Goal: Transaction & Acquisition: Obtain resource

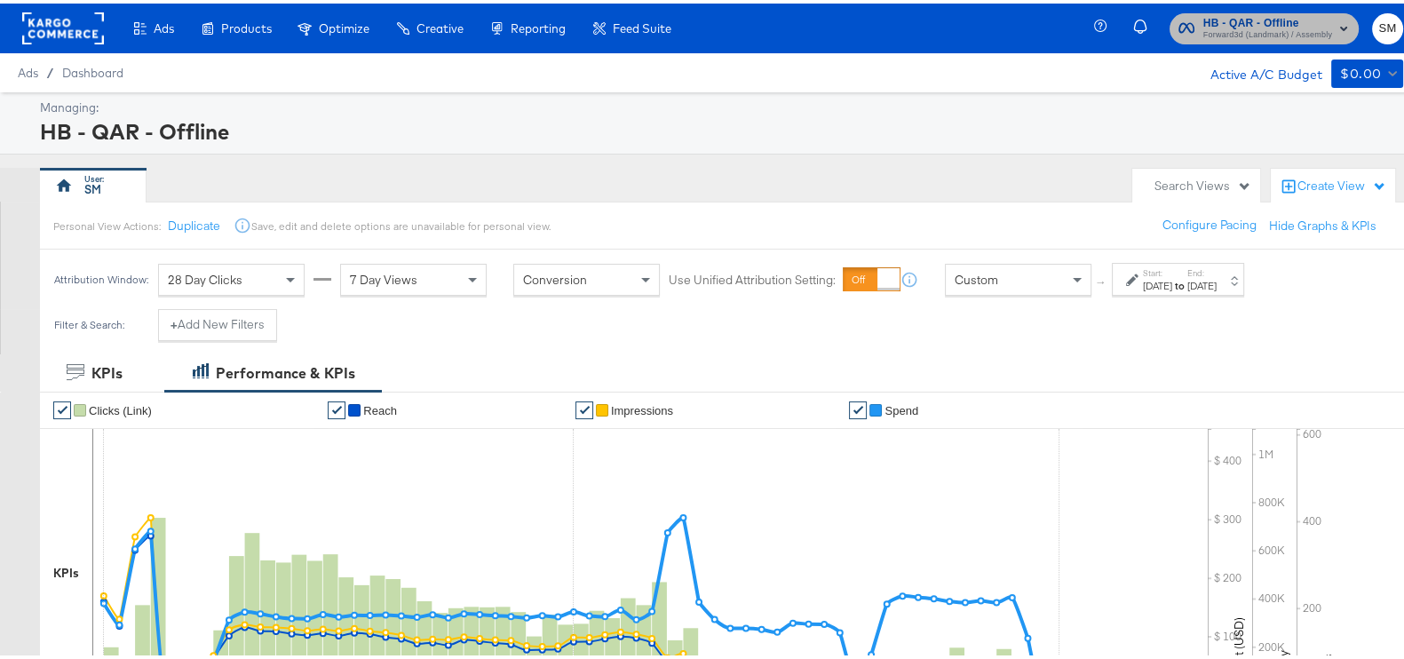
click at [1279, 29] on span "Forward3d (Landmark) / Assembly" at bounding box center [1267, 32] width 129 height 14
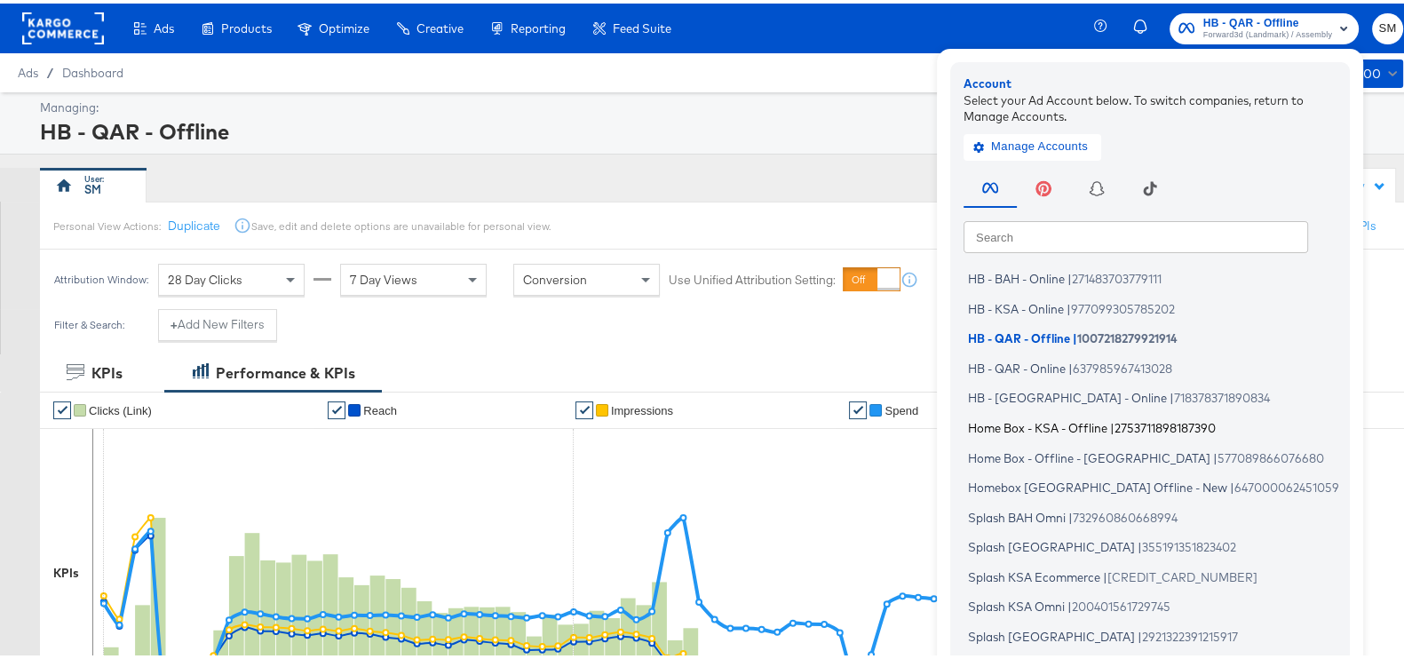
scroll to position [107, 0]
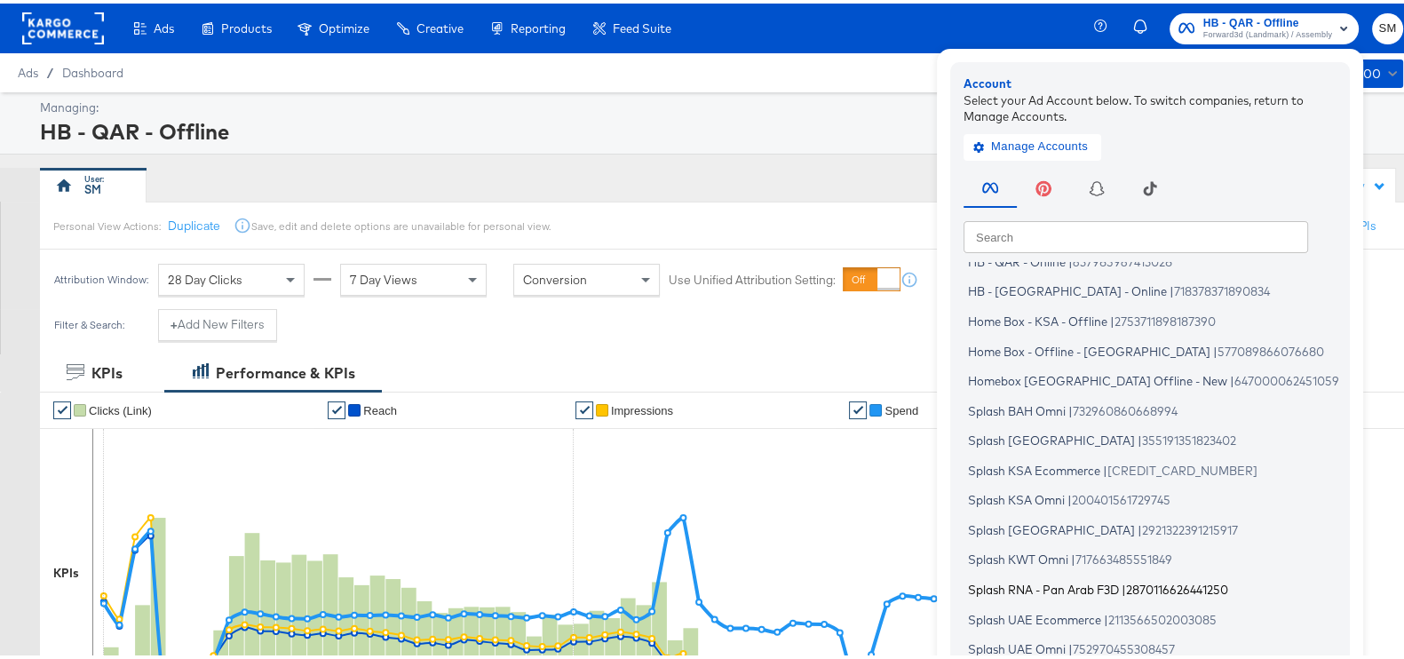
click at [1098, 582] on span "Splash RNA - Pan Arab F3D" at bounding box center [1043, 586] width 151 height 14
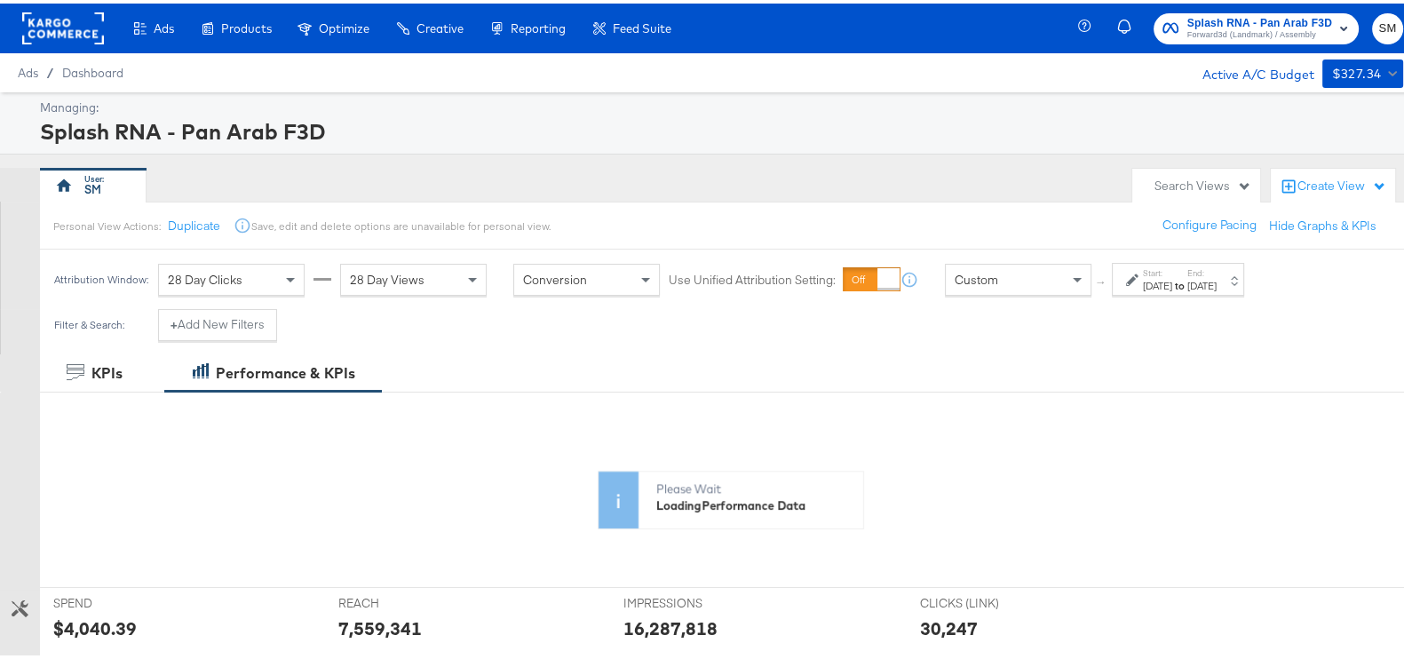
click at [1176, 262] on div "Start: [DATE] to End: [DATE]" at bounding box center [1178, 275] width 132 height 33
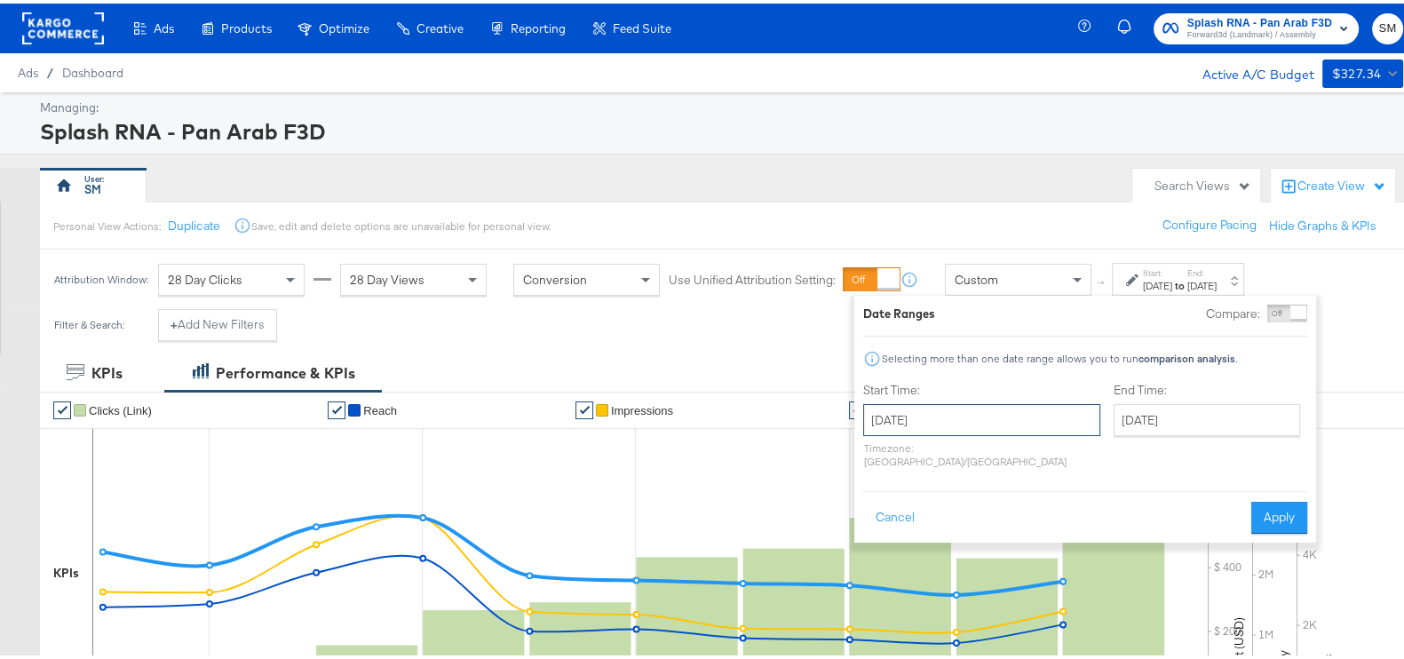
click at [935, 423] on input "[DATE]" at bounding box center [981, 416] width 237 height 32
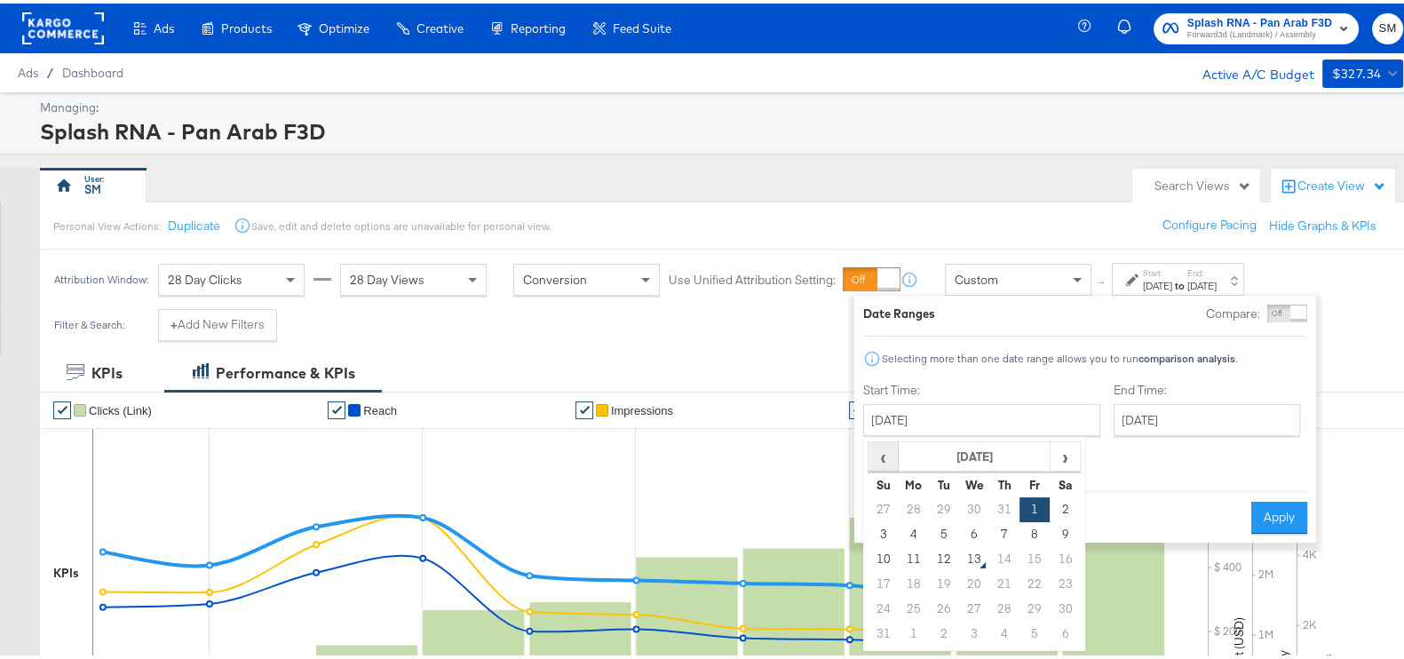
click at [887, 449] on span "‹" at bounding box center [883, 452] width 28 height 27
click at [935, 508] on td "1" at bounding box center [944, 506] width 30 height 25
type input "[DATE]"
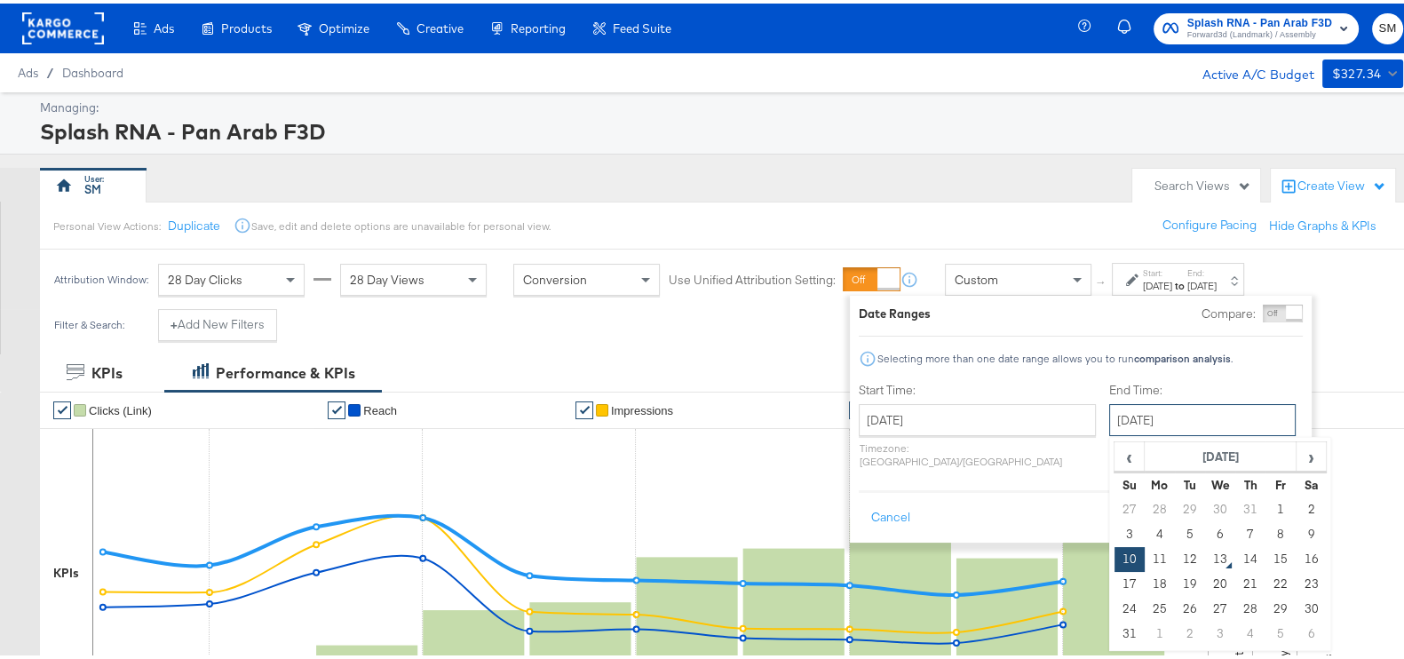
click at [1109, 426] on input "[DATE]" at bounding box center [1202, 416] width 186 height 32
click at [1175, 557] on td "12" at bounding box center [1190, 555] width 30 height 25
type input "[DATE]"
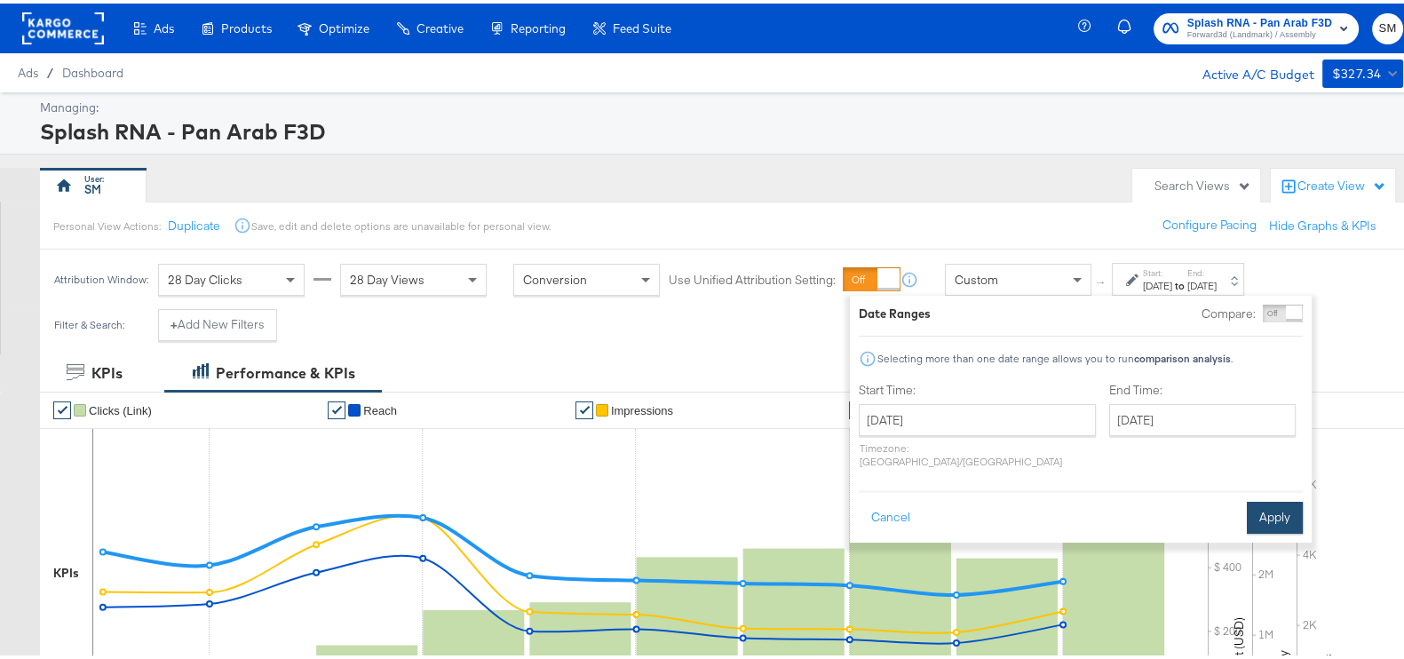
click at [1256, 500] on button "Apply" at bounding box center [1275, 514] width 56 height 32
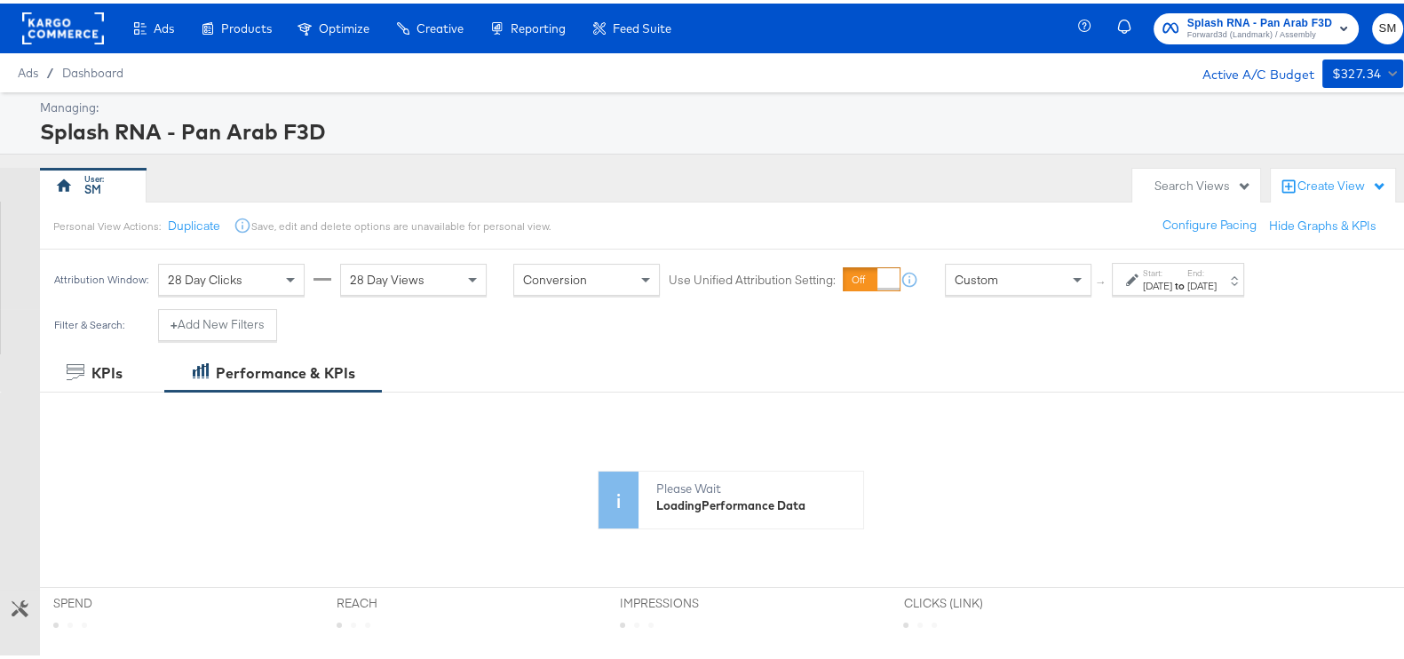
scroll to position [483, 0]
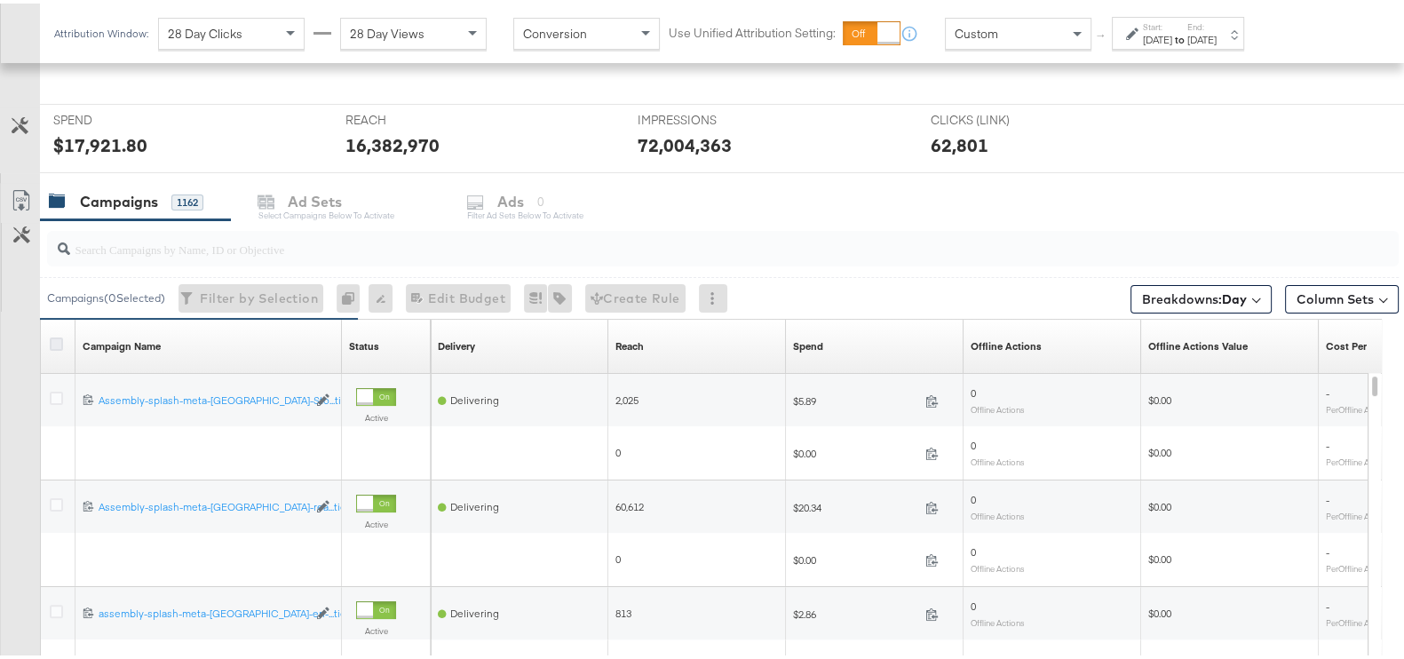
click at [50, 340] on icon at bounding box center [56, 340] width 13 height 13
click at [0, 0] on input "checkbox" at bounding box center [0, 0] width 0 height 0
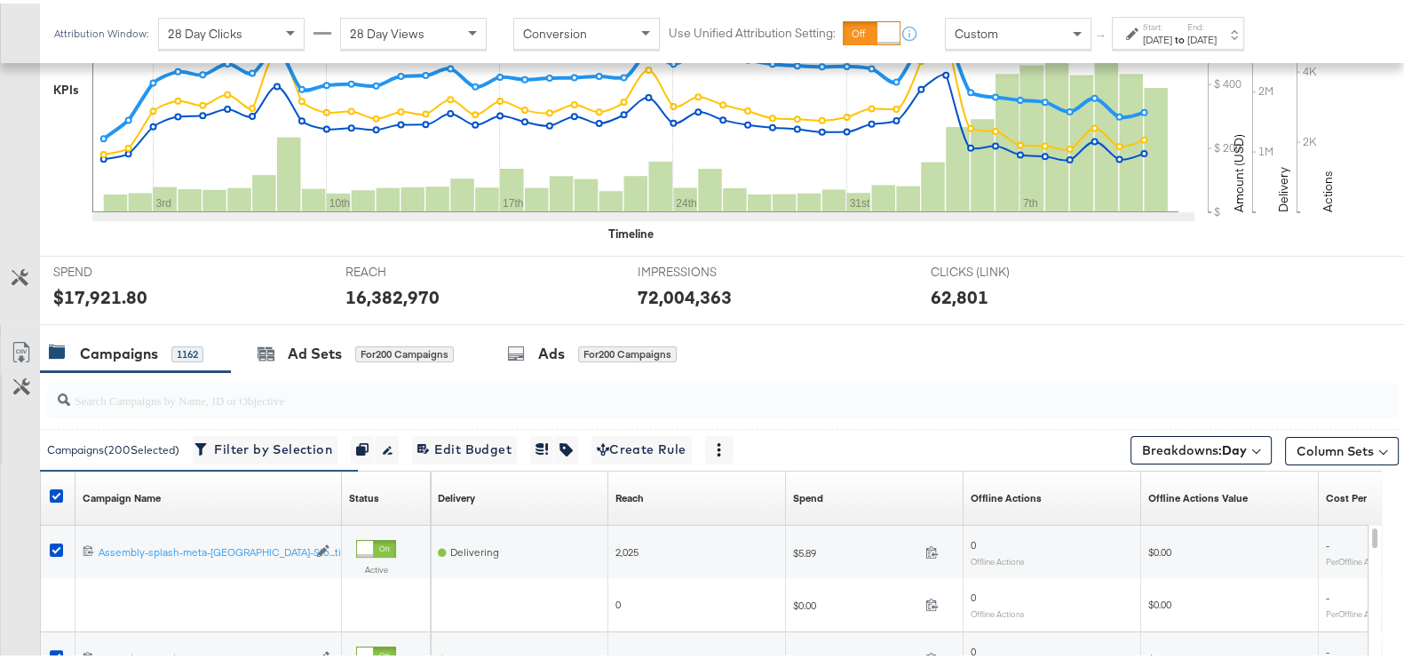
scroll to position [634, 0]
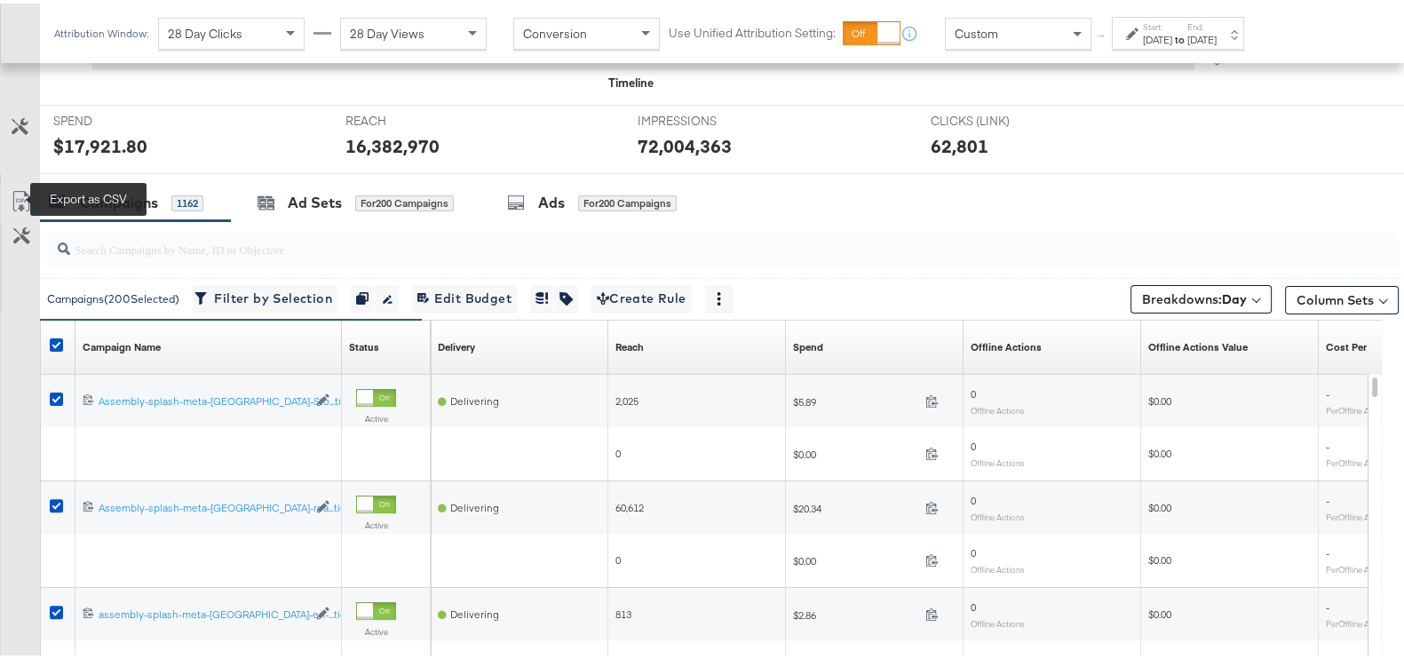
click at [21, 192] on icon at bounding box center [21, 197] width 21 height 21
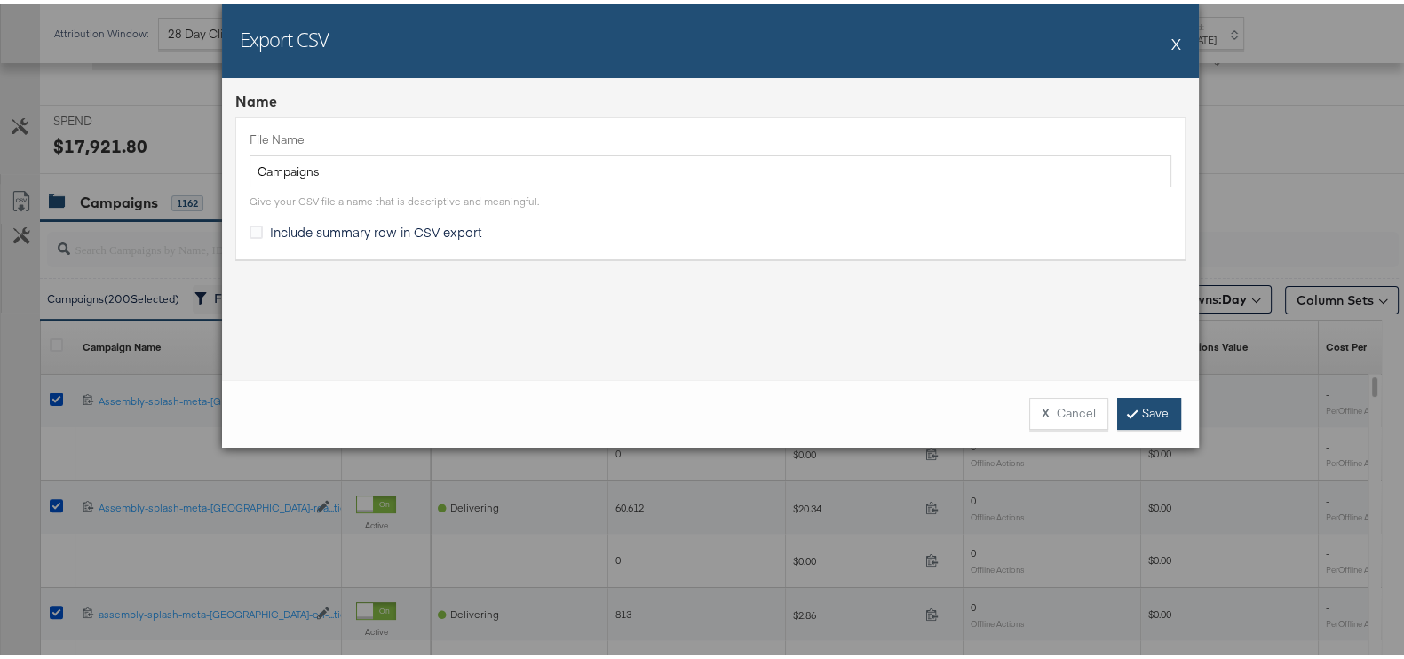
click at [1132, 416] on link "Save" at bounding box center [1149, 410] width 64 height 32
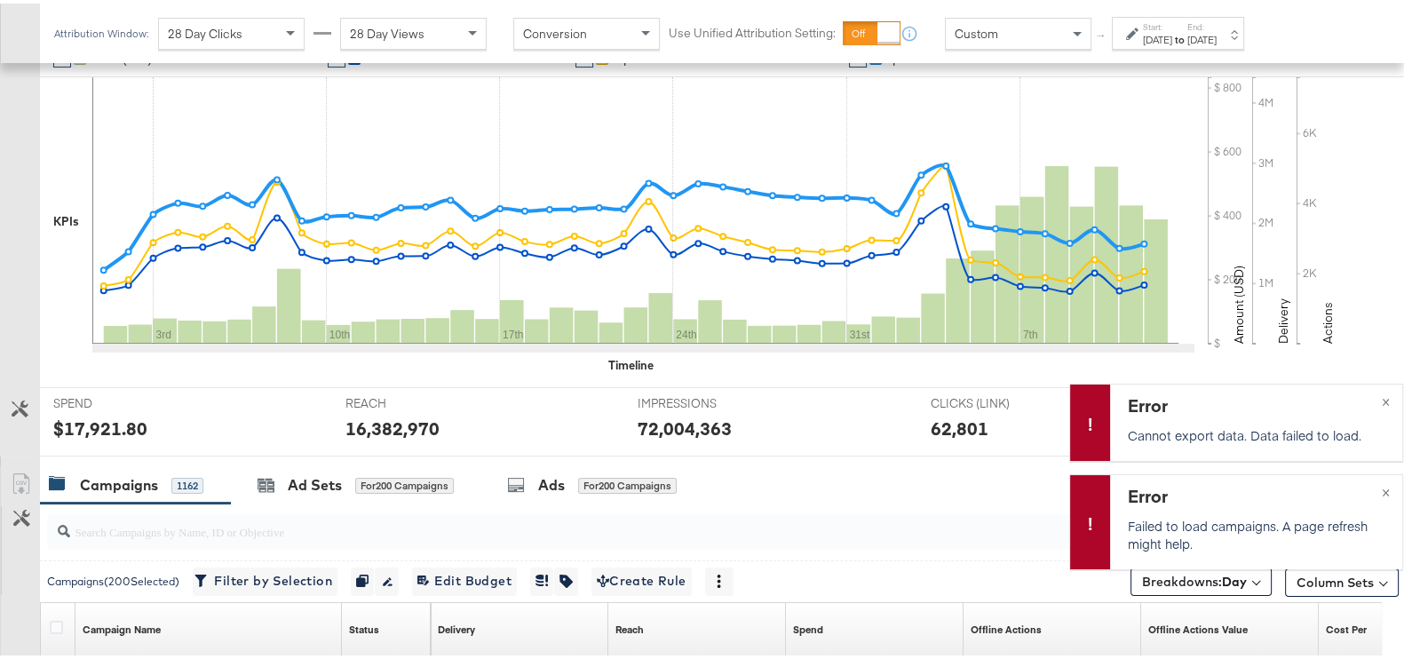
scroll to position [0, 0]
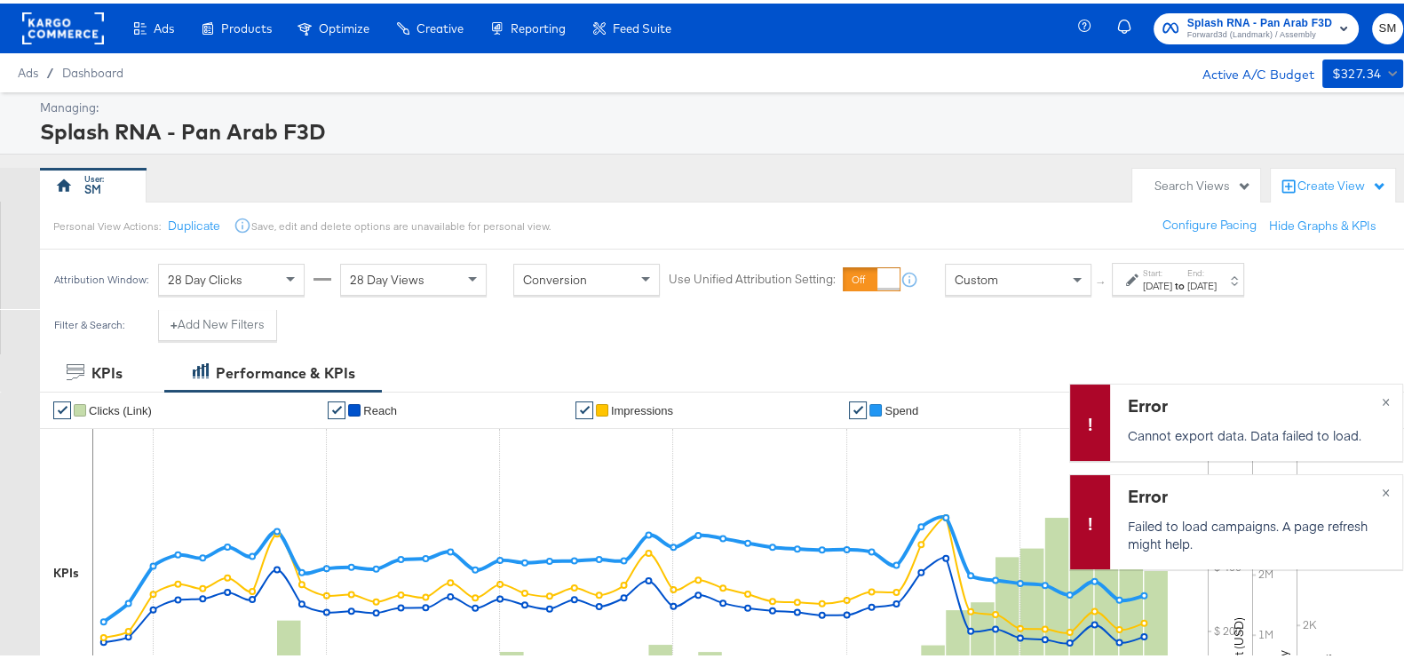
click at [1212, 268] on div "Start: [DATE] to End: [DATE]" at bounding box center [1180, 277] width 74 height 26
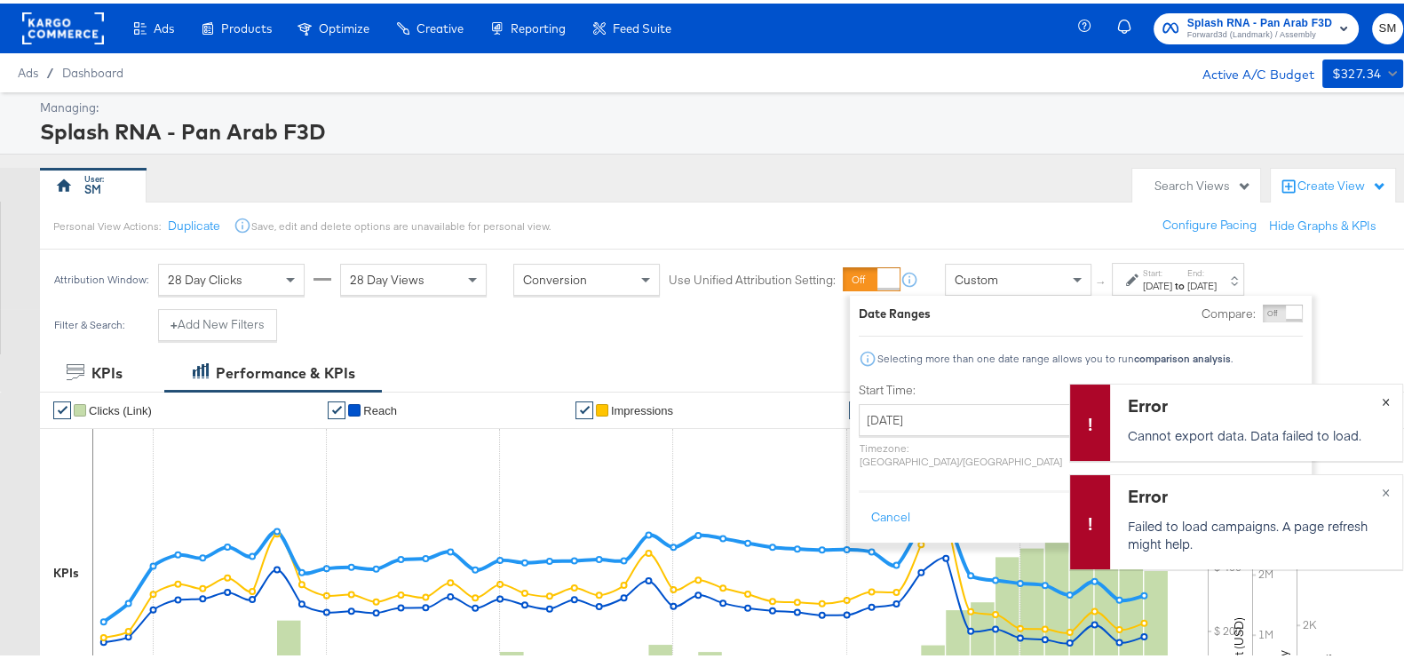
click at [1369, 395] on button "×" at bounding box center [1385, 397] width 33 height 32
click at [1372, 487] on div "Error Failed to load campaigns. A page refresh might help. ×" at bounding box center [1236, 518] width 334 height 95
click at [1109, 404] on input "[DATE]" at bounding box center [1202, 416] width 186 height 32
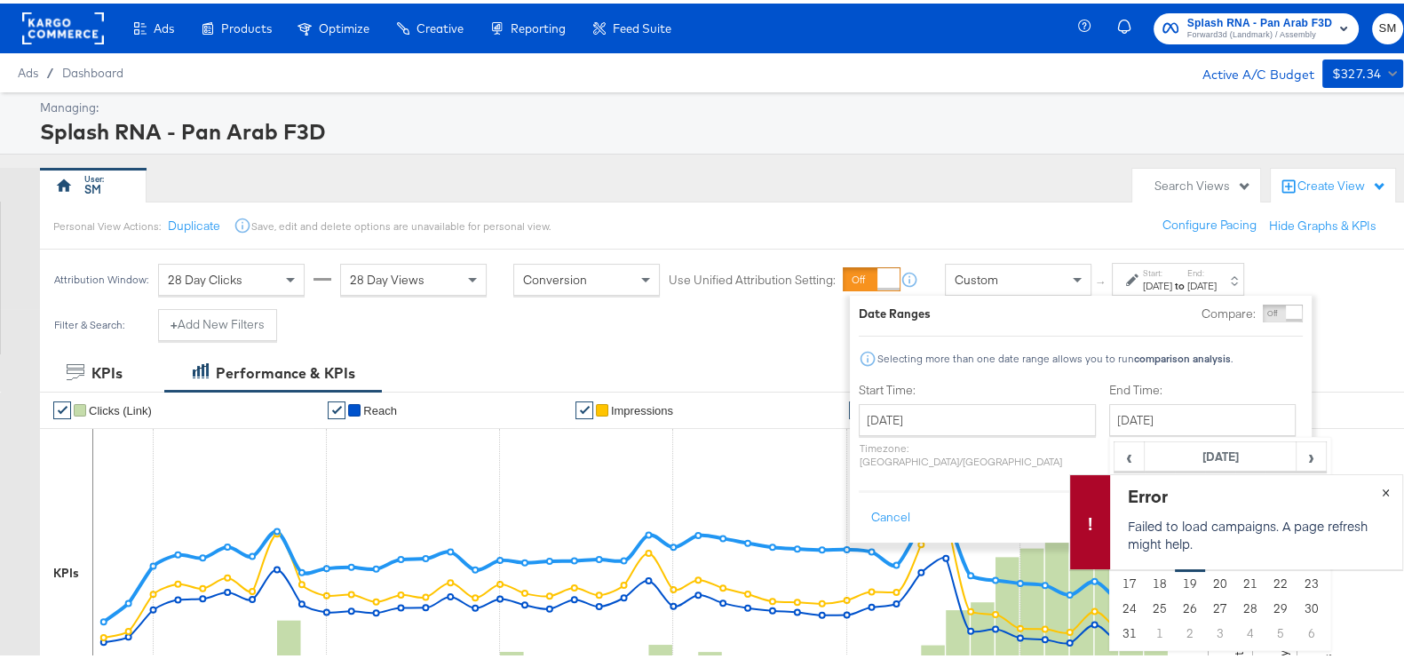
click at [1369, 488] on div "Error Failed to load campaigns. A page refresh might help. ×" at bounding box center [1236, 518] width 334 height 95
click at [1374, 485] on button "×" at bounding box center [1385, 487] width 33 height 32
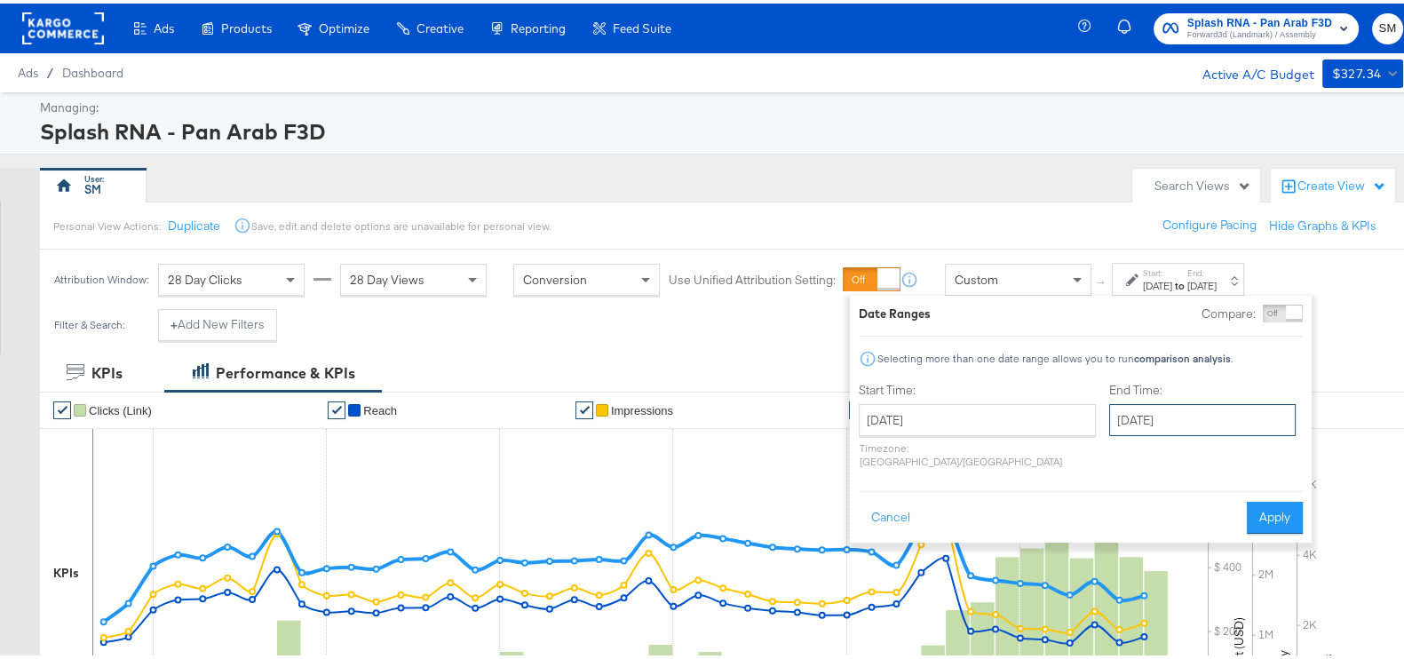
click at [1207, 417] on input "[DATE]" at bounding box center [1202, 416] width 186 height 32
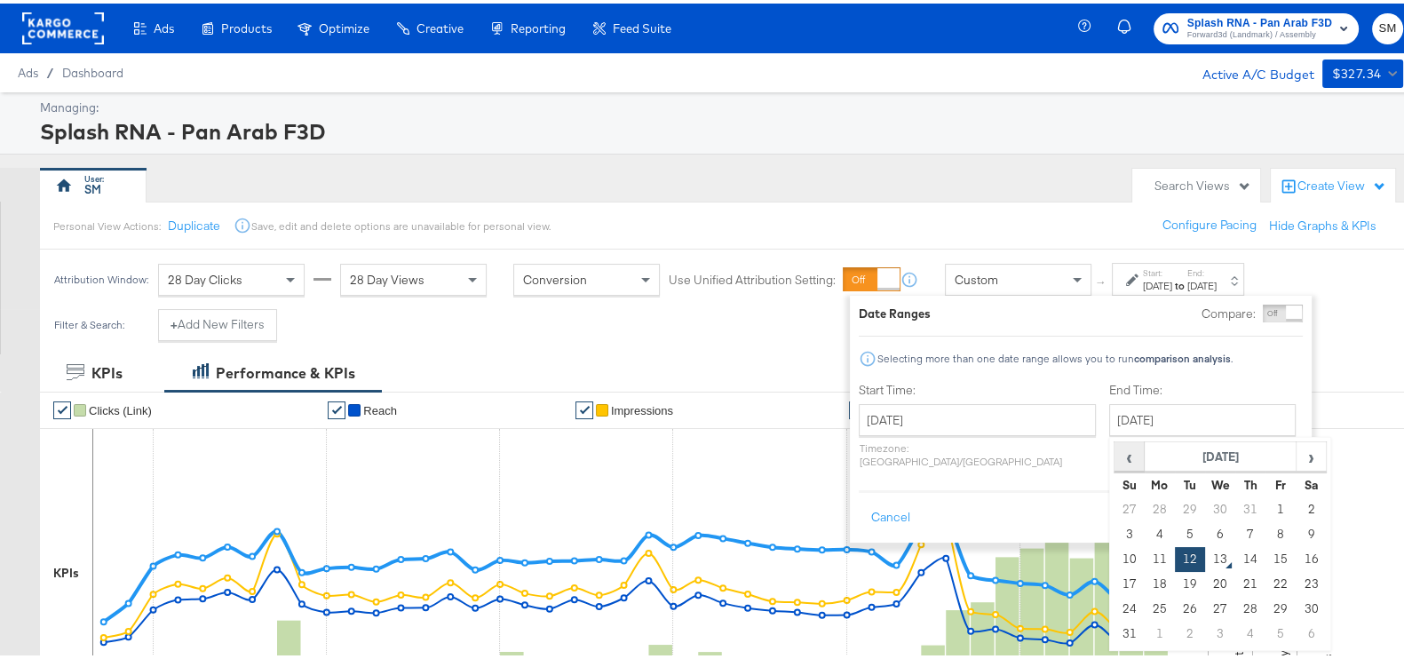
click at [1115, 454] on span "‹" at bounding box center [1129, 452] width 28 height 27
click at [1114, 574] on td "20" at bounding box center [1129, 580] width 30 height 25
type input "[DATE]"
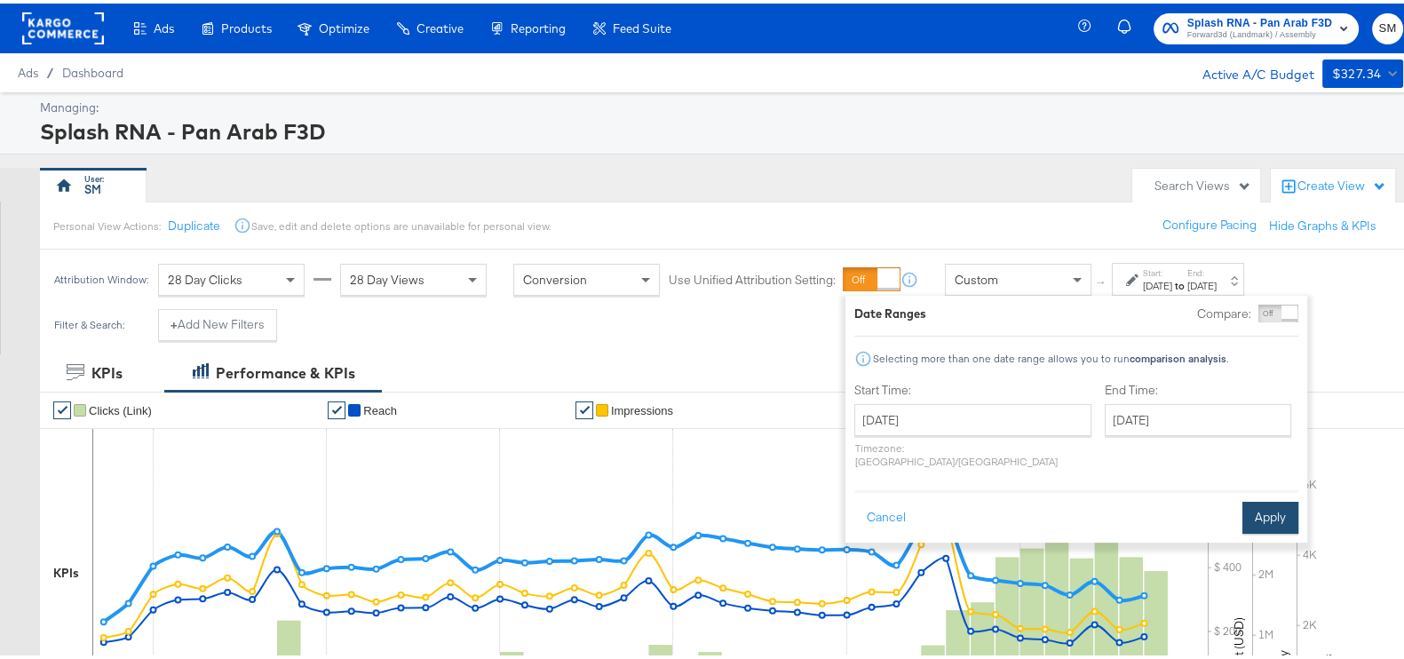
click at [1255, 511] on button "Apply" at bounding box center [1270, 514] width 56 height 32
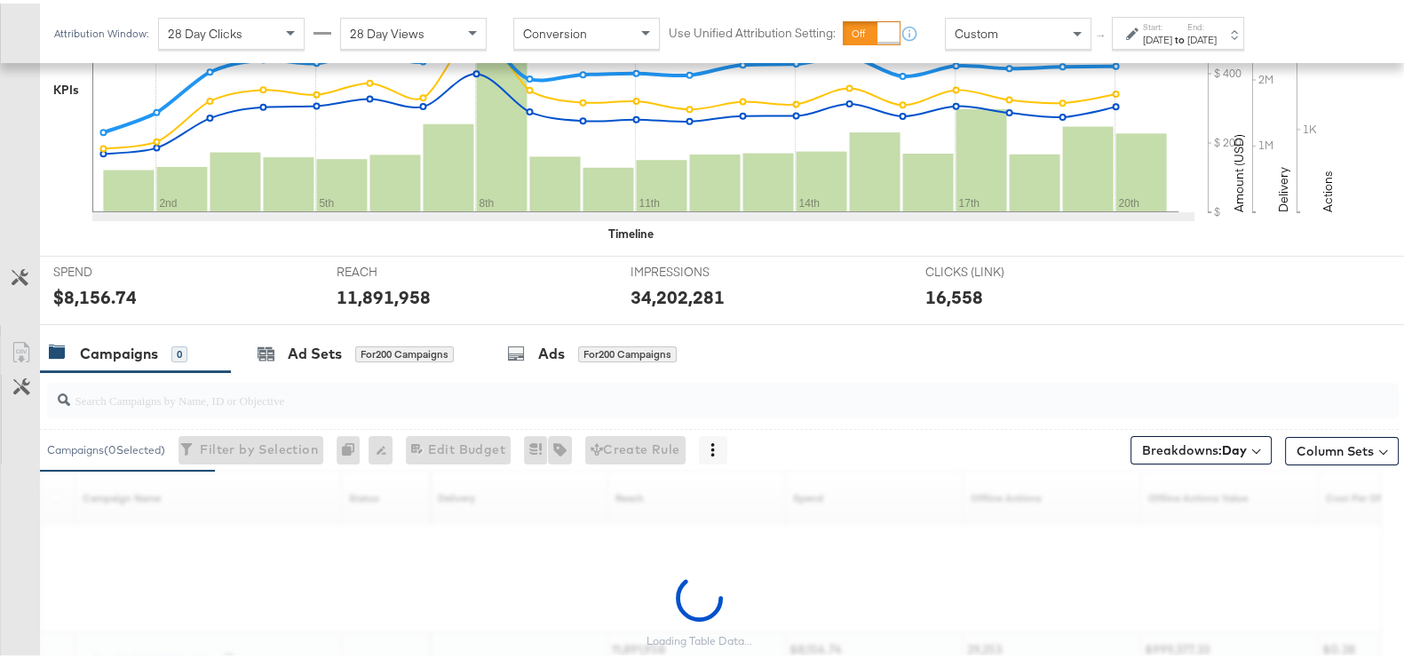
scroll to position [634, 0]
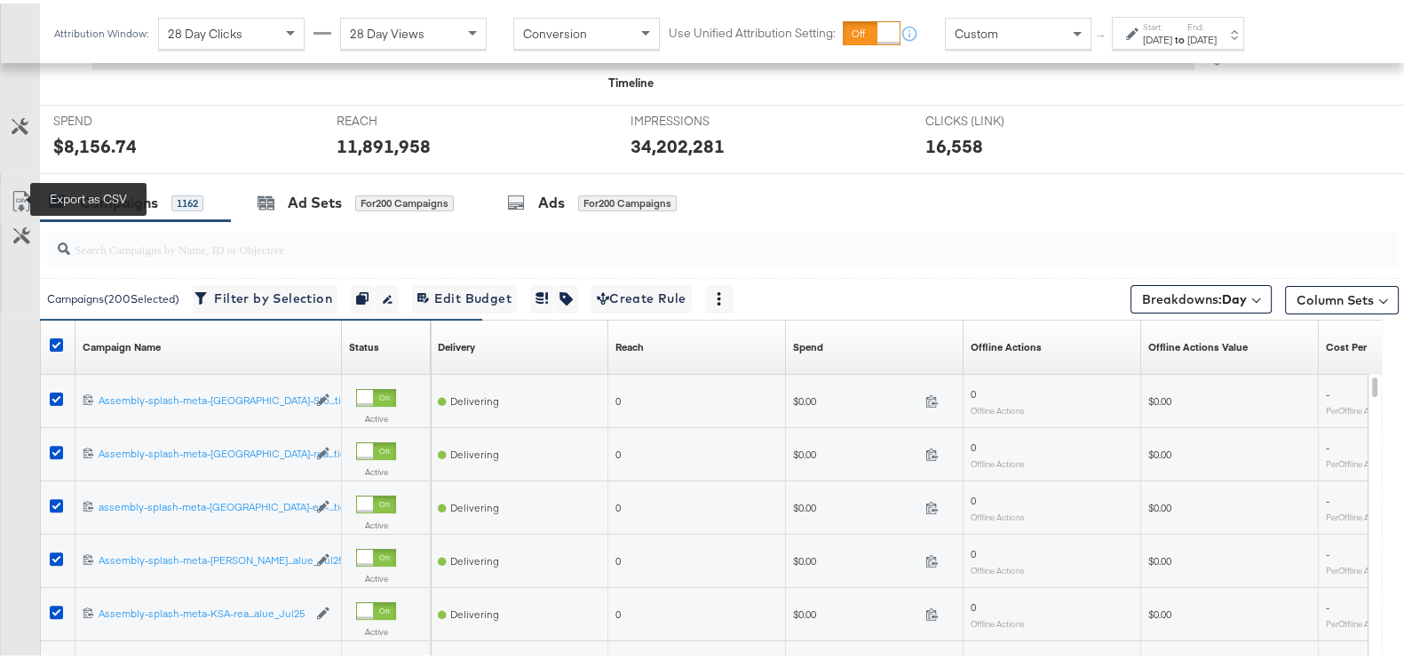
click at [28, 194] on icon at bounding box center [21, 197] width 21 height 21
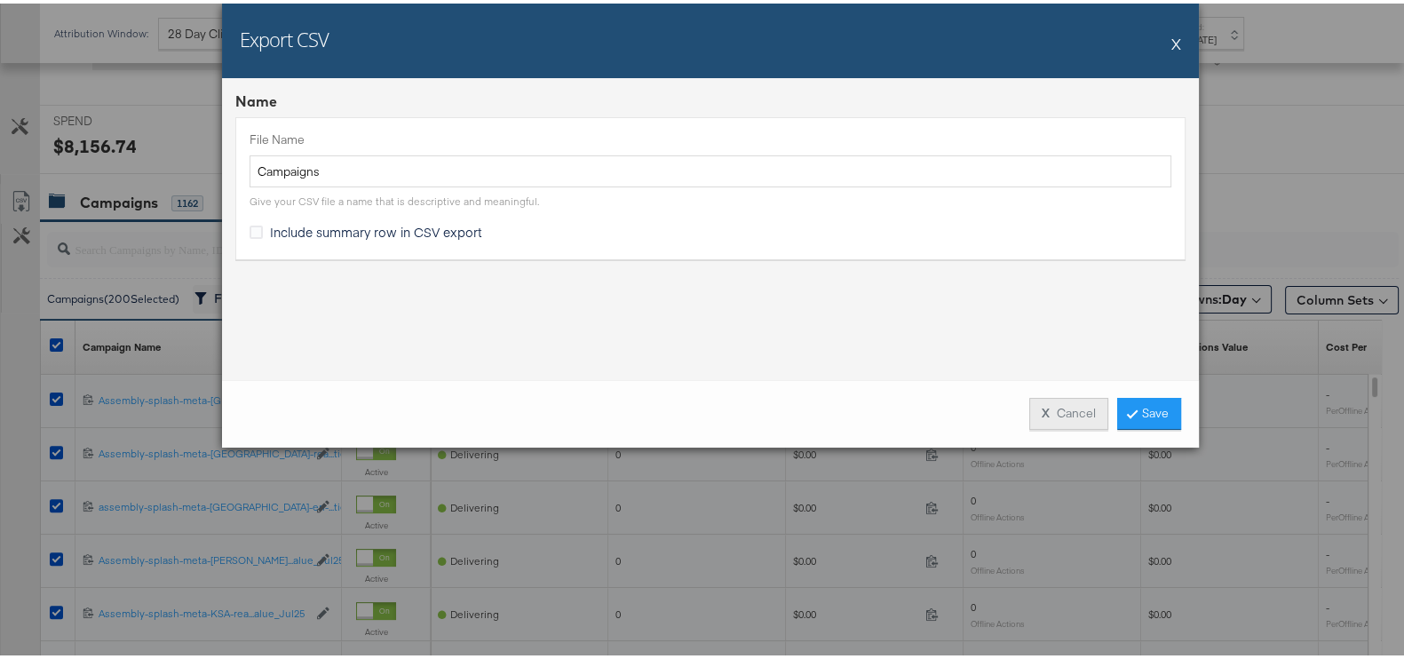
click at [1079, 401] on button "X Cancel" at bounding box center [1068, 410] width 79 height 32
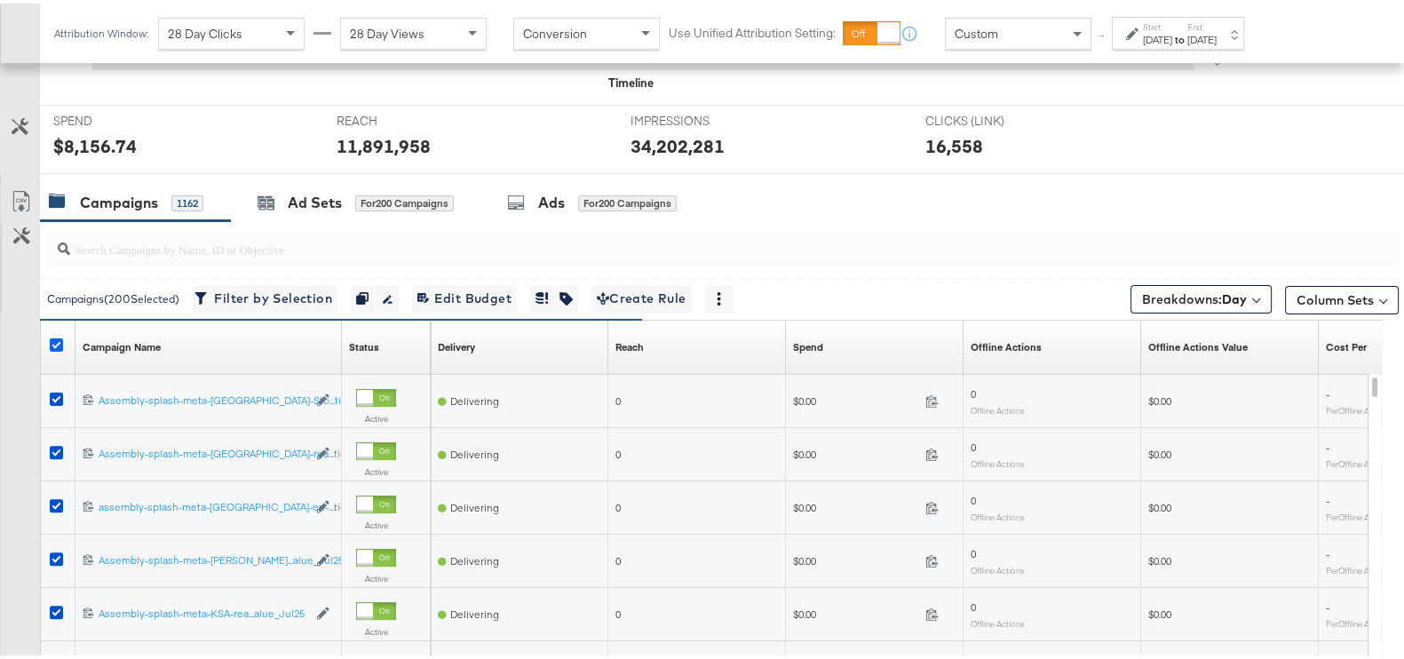
click at [53, 335] on icon at bounding box center [56, 341] width 13 height 13
click at [0, 0] on input "checkbox" at bounding box center [0, 0] width 0 height 0
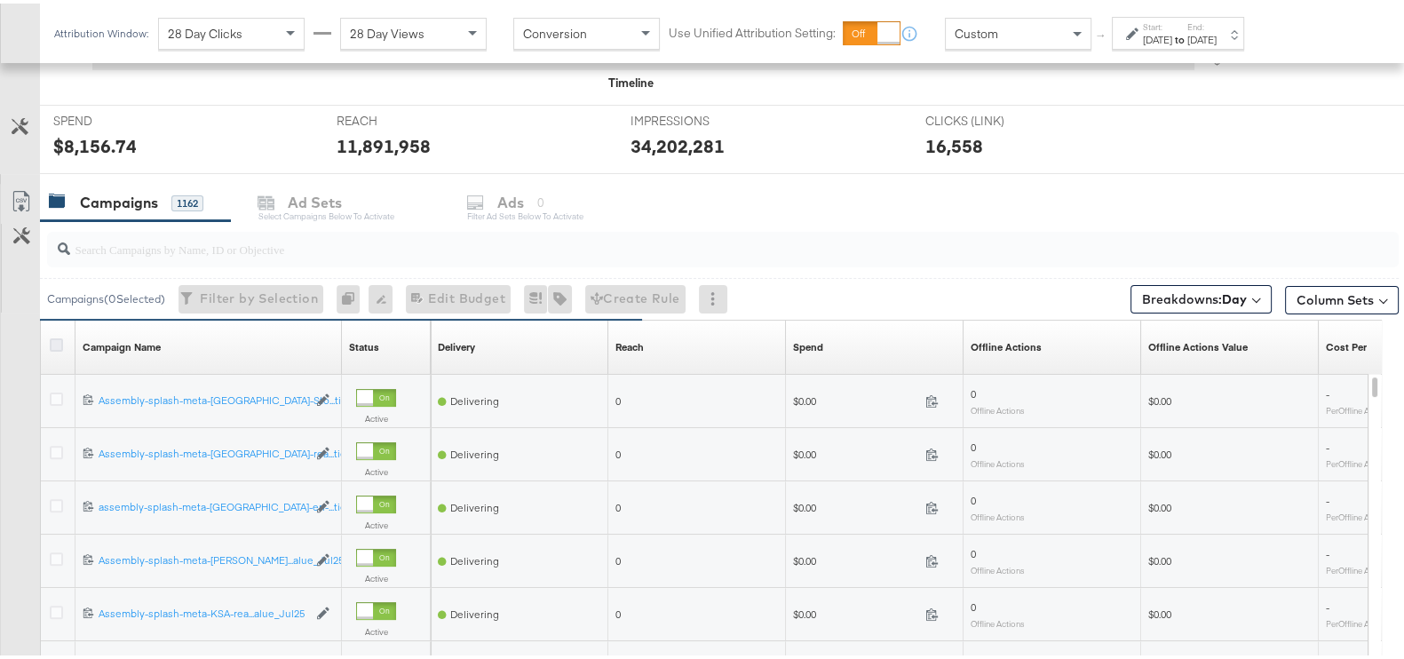
click at [53, 335] on icon at bounding box center [56, 341] width 13 height 13
click at [0, 0] on input "checkbox" at bounding box center [0, 0] width 0 height 0
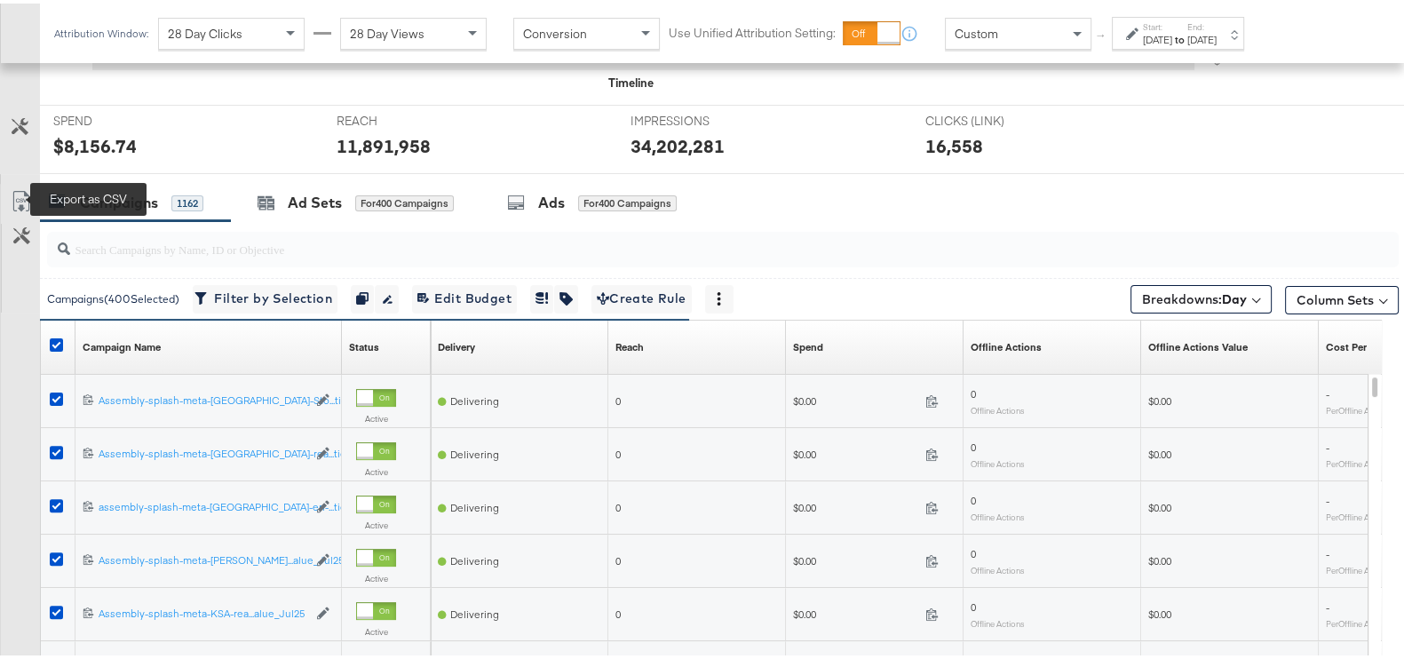
click at [27, 198] on icon at bounding box center [21, 197] width 21 height 21
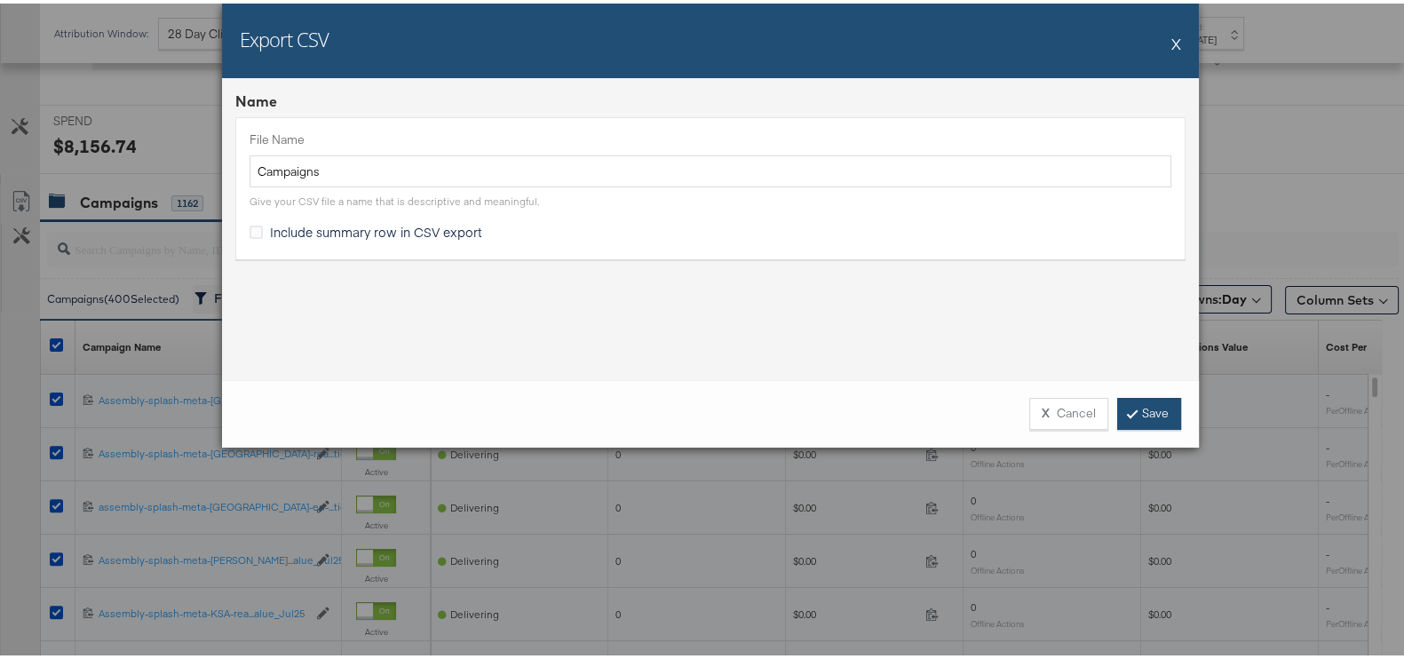
click at [1123, 401] on link "Save" at bounding box center [1149, 410] width 64 height 32
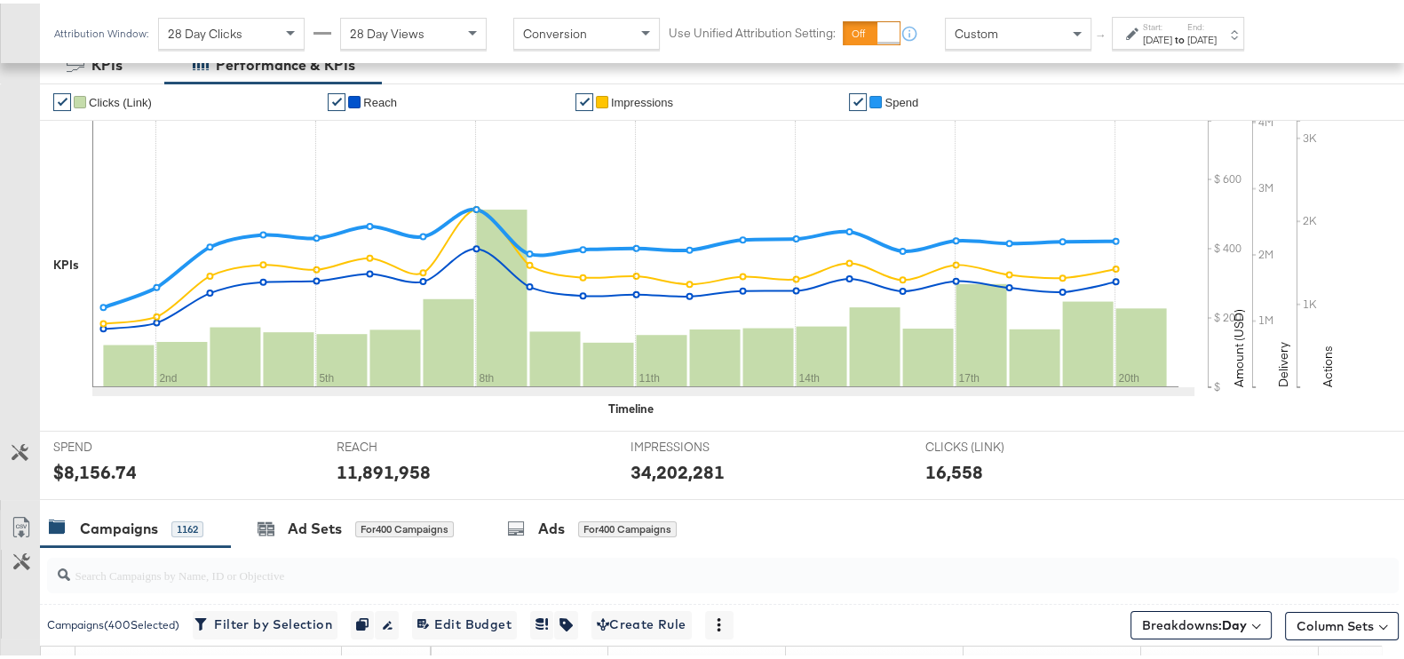
scroll to position [301, 0]
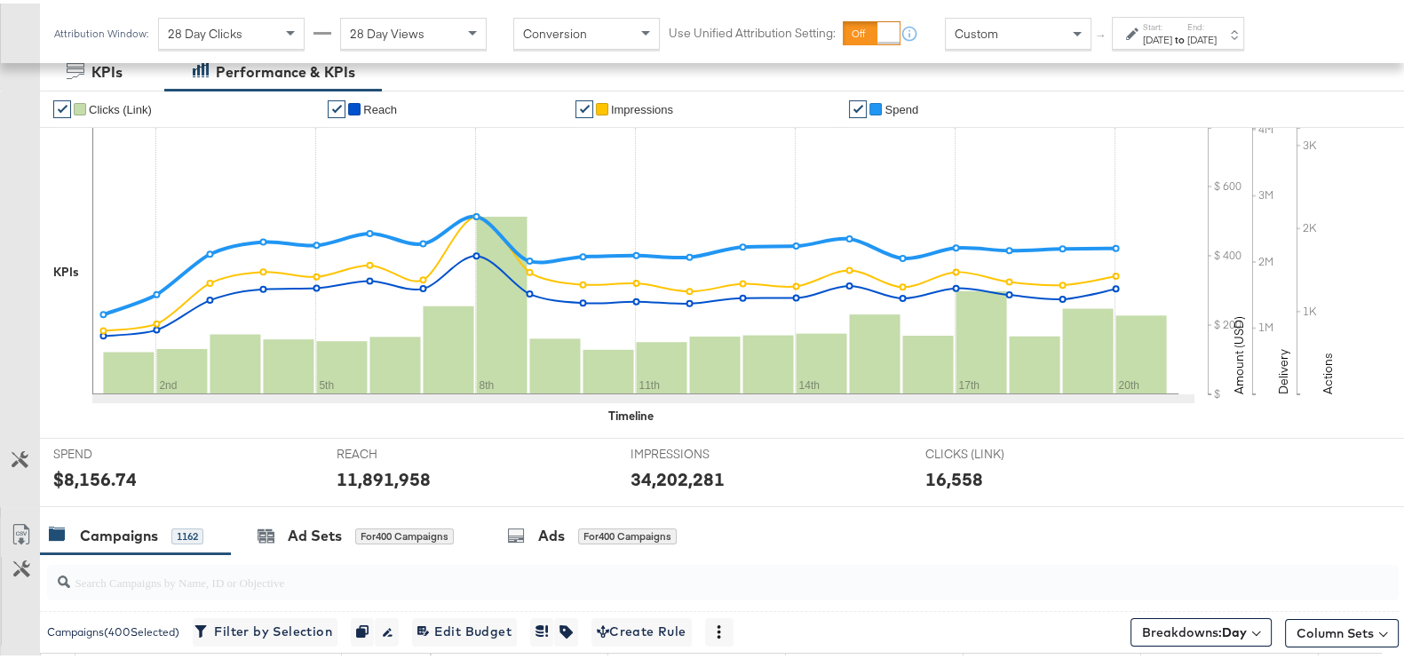
click at [1216, 29] on div "[DATE]" at bounding box center [1201, 36] width 29 height 14
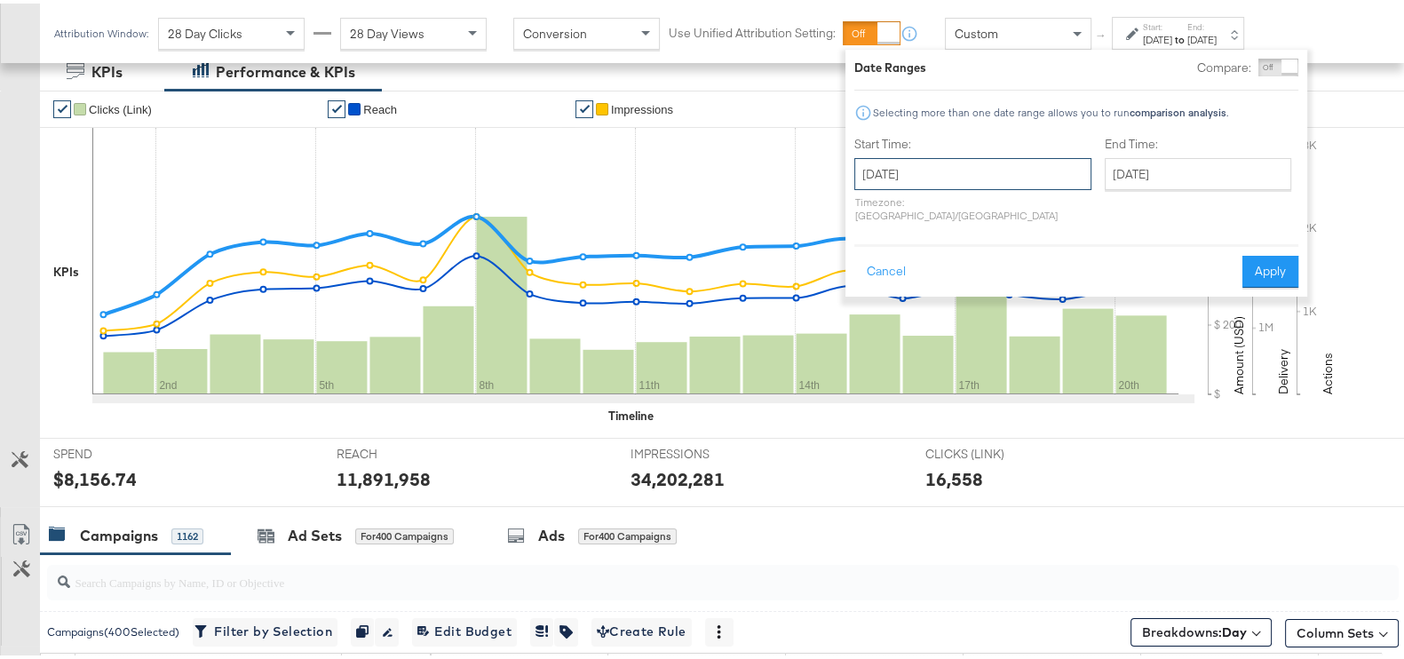
click at [981, 163] on input "[DATE]" at bounding box center [972, 170] width 237 height 32
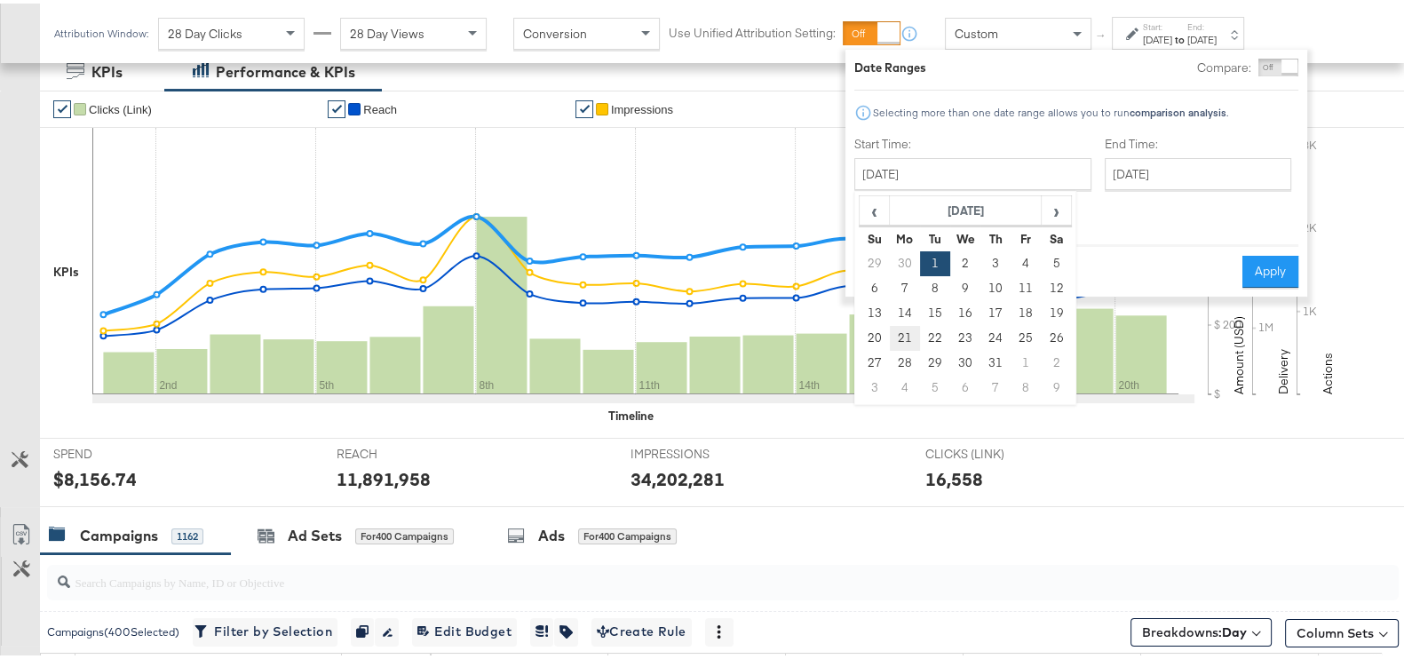
click at [907, 339] on td "21" at bounding box center [905, 334] width 30 height 25
type input "[DATE]"
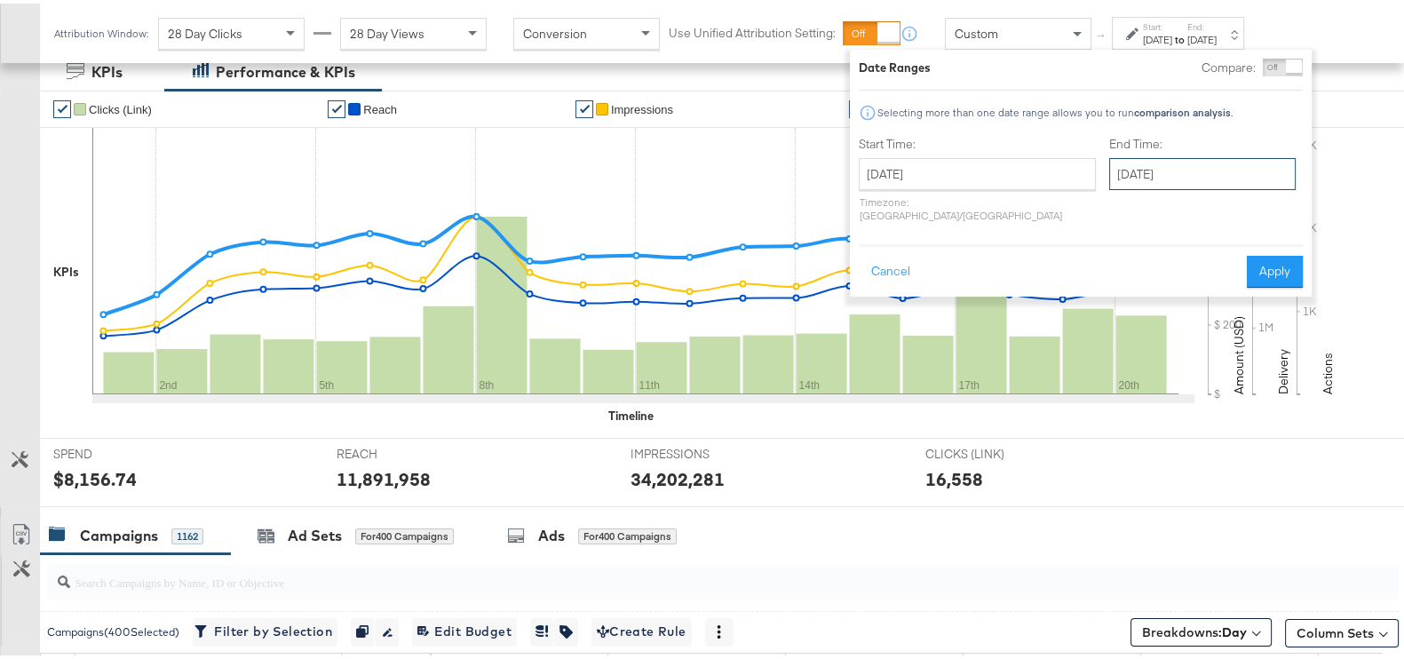
click at [1114, 170] on input "[DATE]" at bounding box center [1202, 170] width 186 height 32
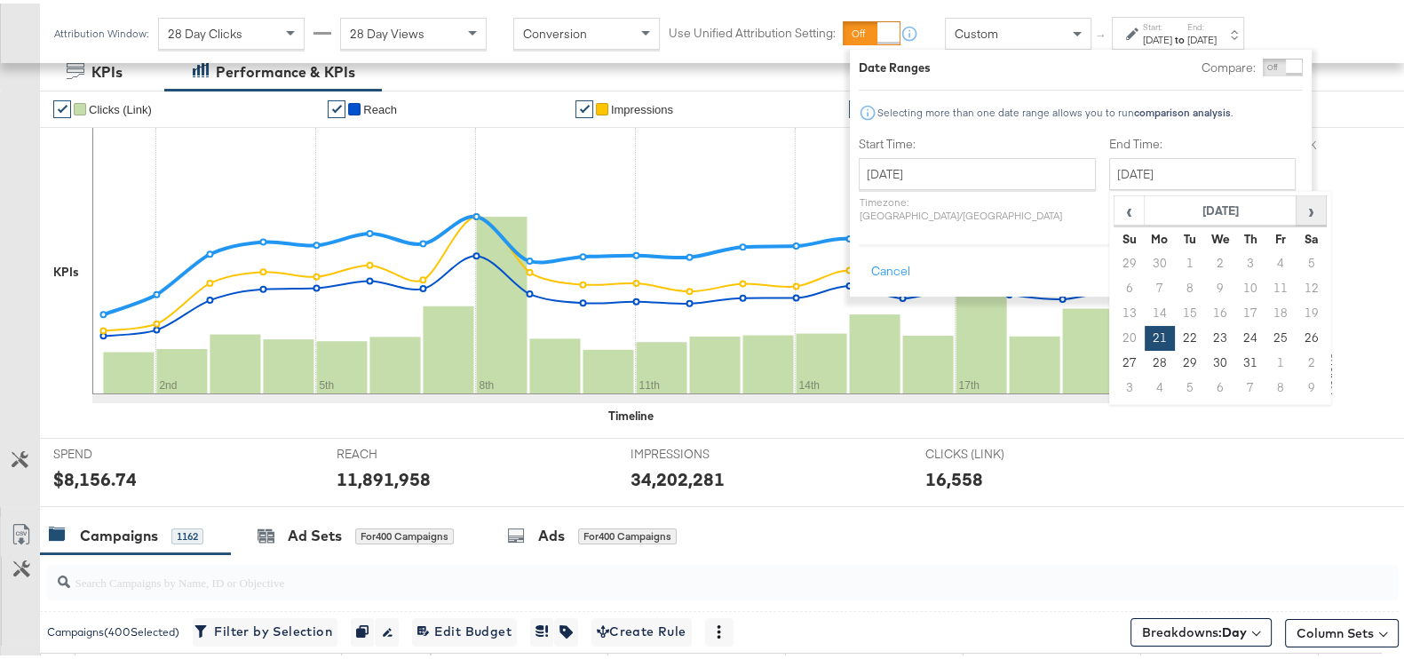
click at [1297, 205] on span "›" at bounding box center [1311, 207] width 28 height 27
click at [1175, 308] on td "12" at bounding box center [1190, 309] width 30 height 25
type input "[DATE]"
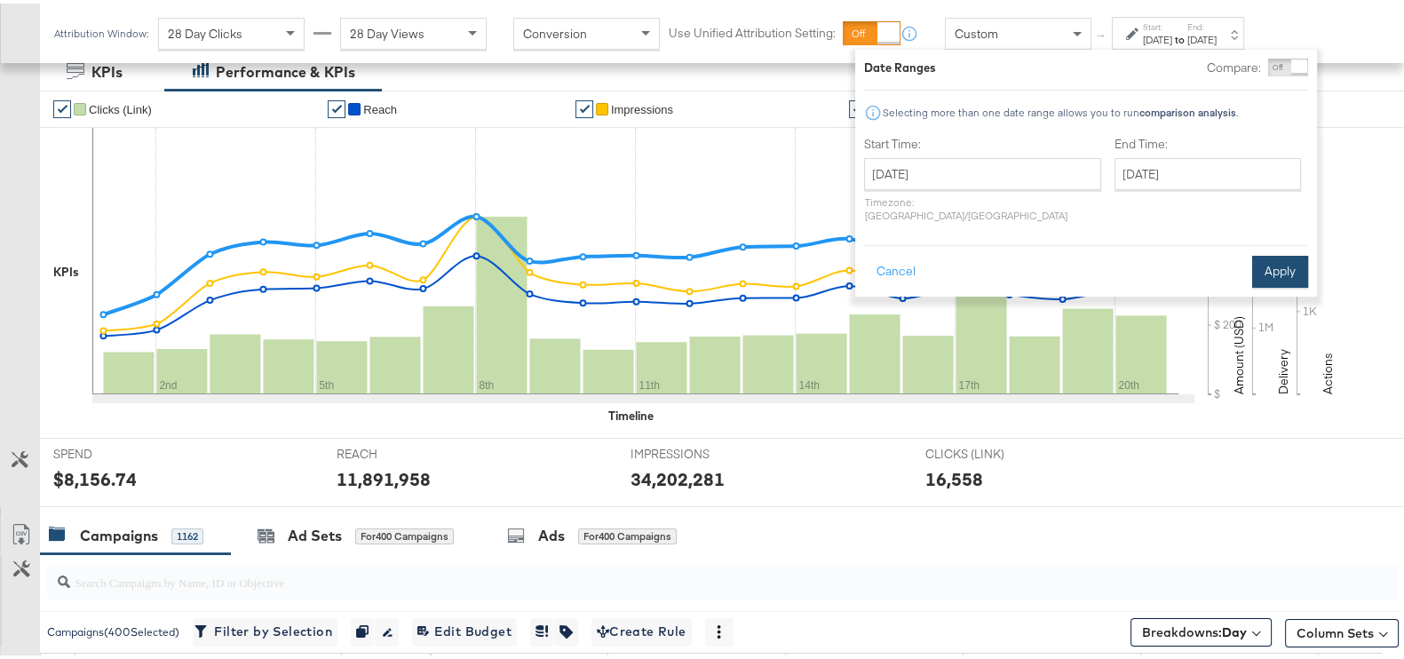
click at [1292, 252] on button "Apply" at bounding box center [1280, 268] width 56 height 32
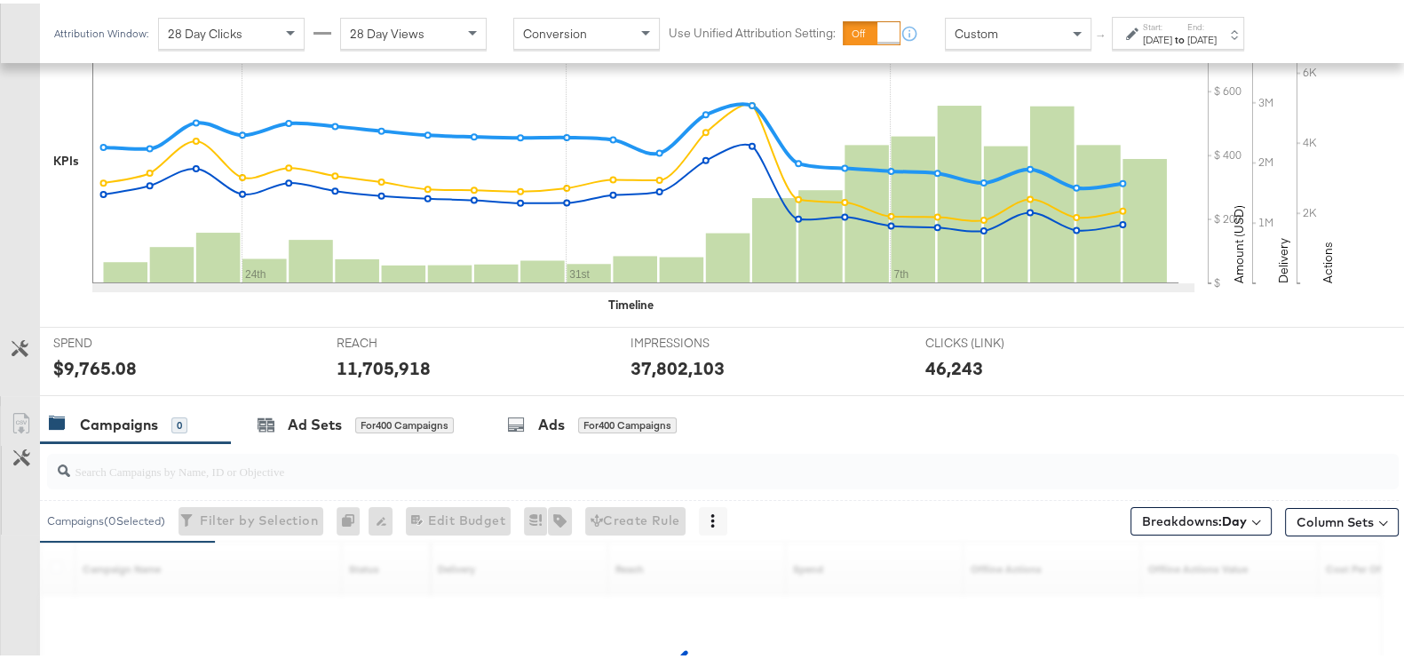
scroll to position [563, 0]
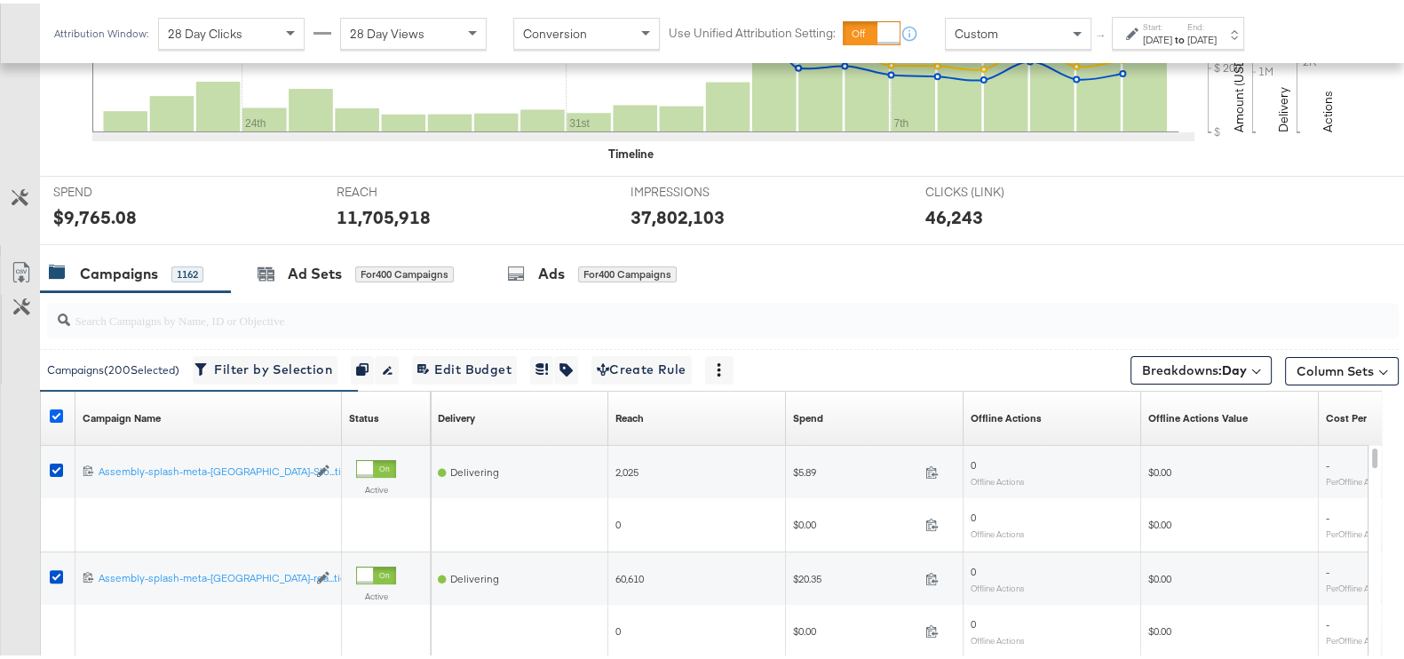
click at [57, 411] on icon at bounding box center [56, 412] width 13 height 13
click at [0, 0] on input "checkbox" at bounding box center [0, 0] width 0 height 0
click at [61, 413] on icon at bounding box center [56, 412] width 13 height 13
click at [0, 0] on input "checkbox" at bounding box center [0, 0] width 0 height 0
click at [28, 270] on icon at bounding box center [21, 268] width 21 height 21
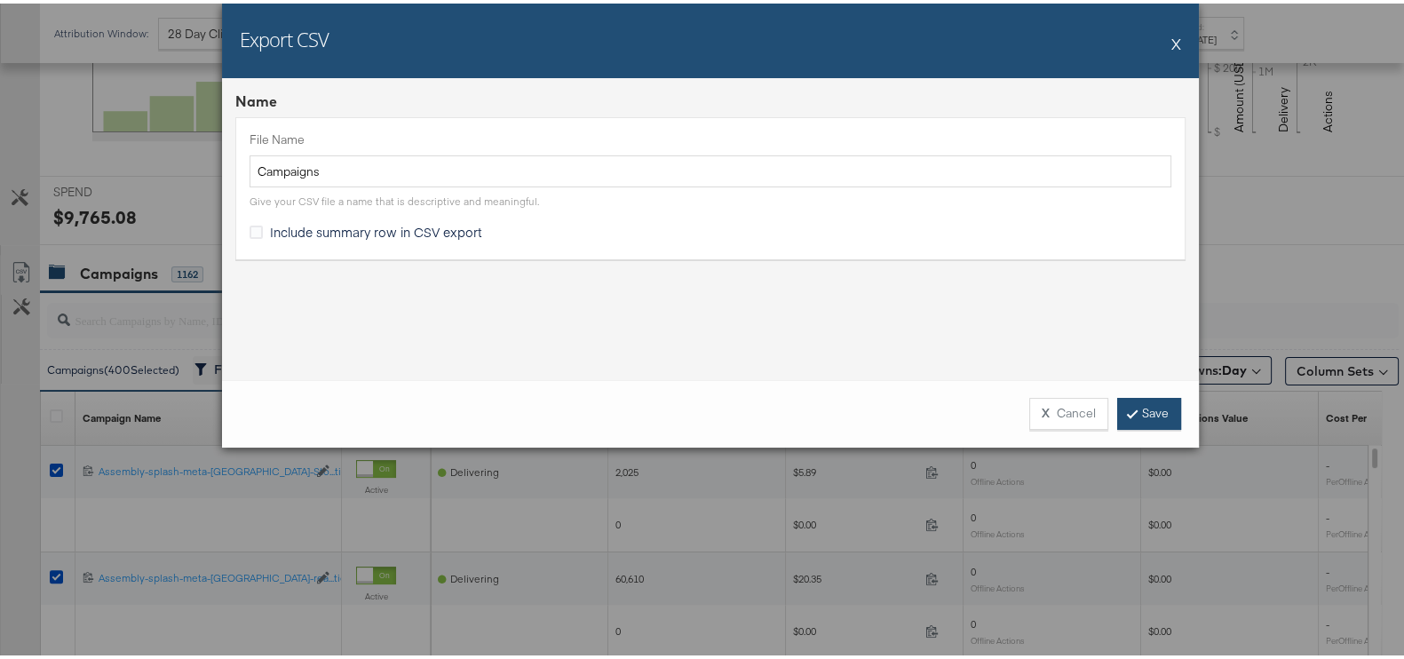
click at [1139, 408] on link "Save" at bounding box center [1149, 410] width 64 height 32
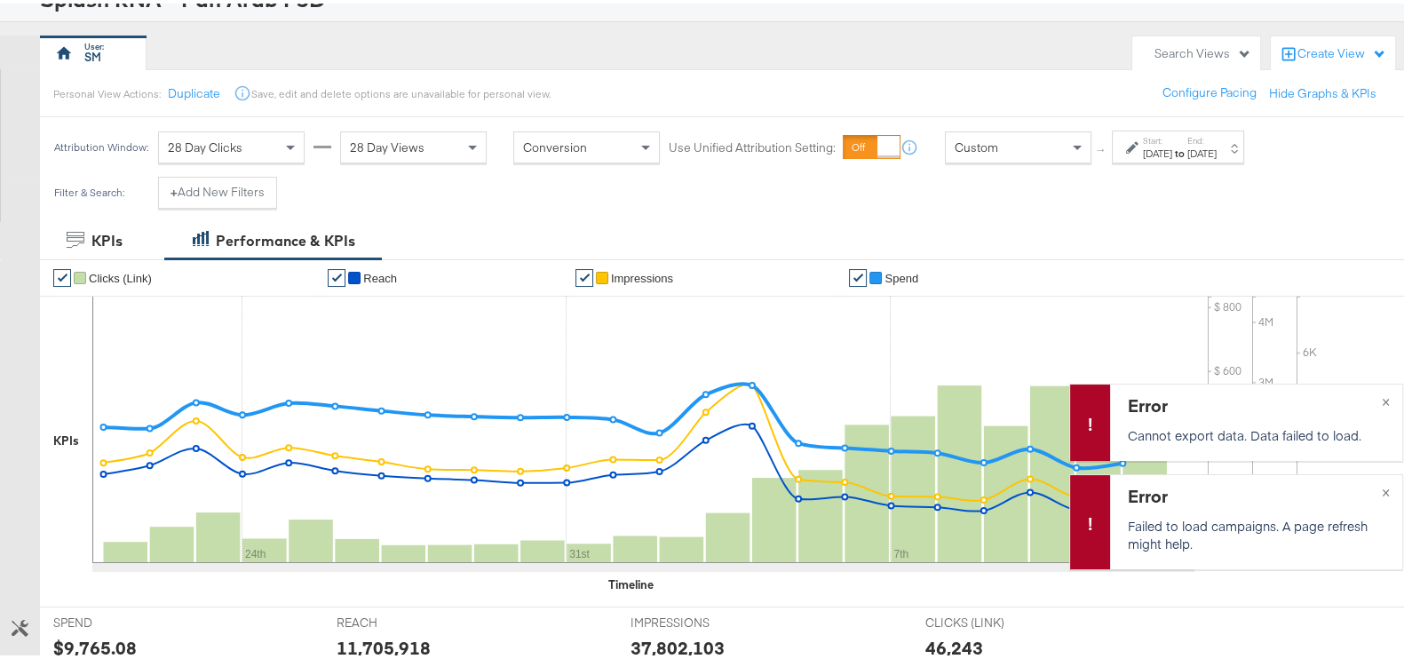
scroll to position [0, 0]
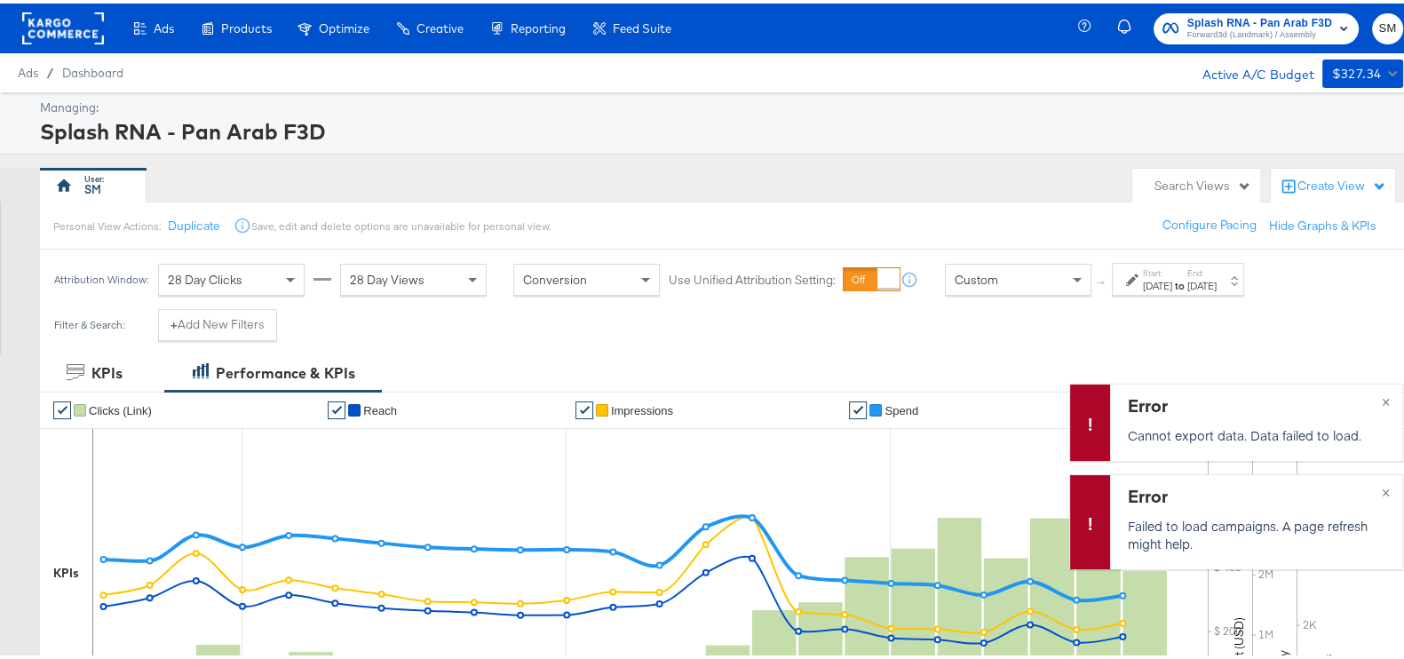
click at [1172, 278] on div "[DATE]" at bounding box center [1157, 282] width 29 height 14
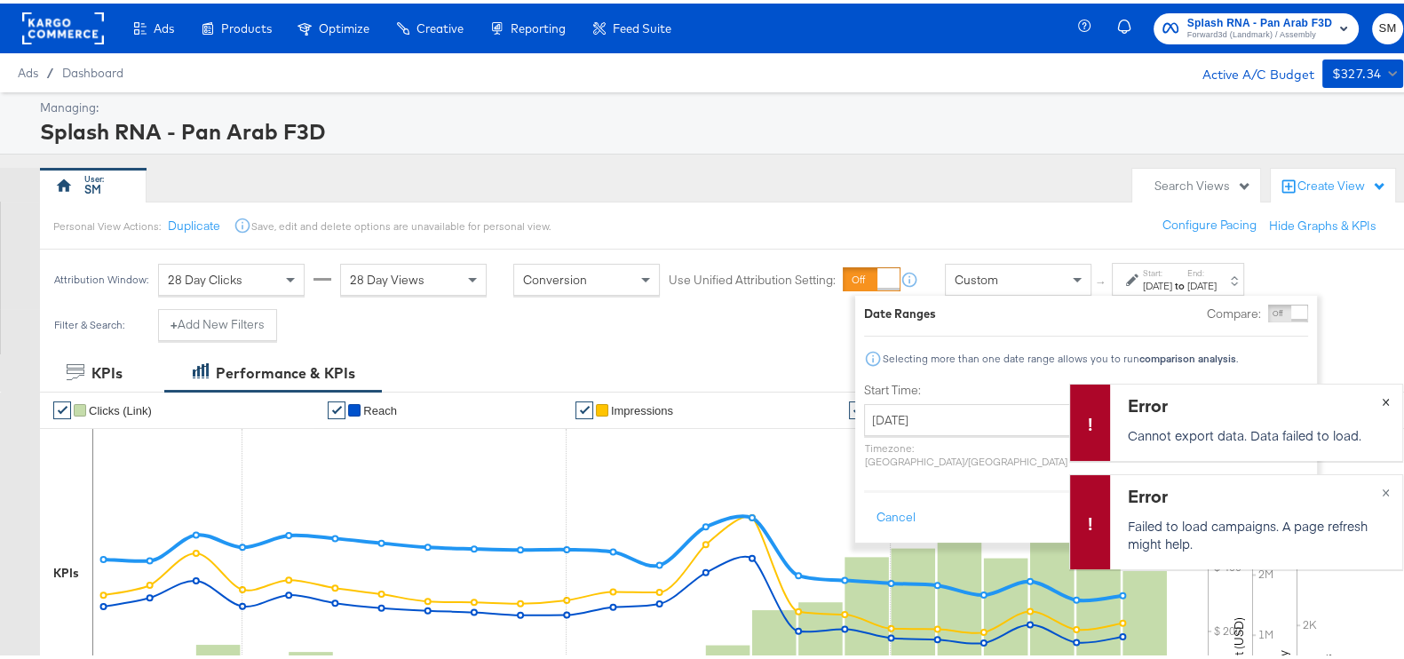
drag, startPoint x: 1367, startPoint y: 398, endPoint x: 1367, endPoint y: 416, distance: 18.6
click at [1367, 398] on div "Error Cannot export data. Data failed to load. ×" at bounding box center [1236, 418] width 334 height 77
click at [1368, 487] on div "Error Failed to load campaigns. A page refresh might help. ×" at bounding box center [1236, 518] width 334 height 95
click at [1368, 397] on div "Error Cannot export data. Data failed to load. ×" at bounding box center [1236, 418] width 334 height 77
click at [1369, 484] on button "×" at bounding box center [1385, 487] width 33 height 32
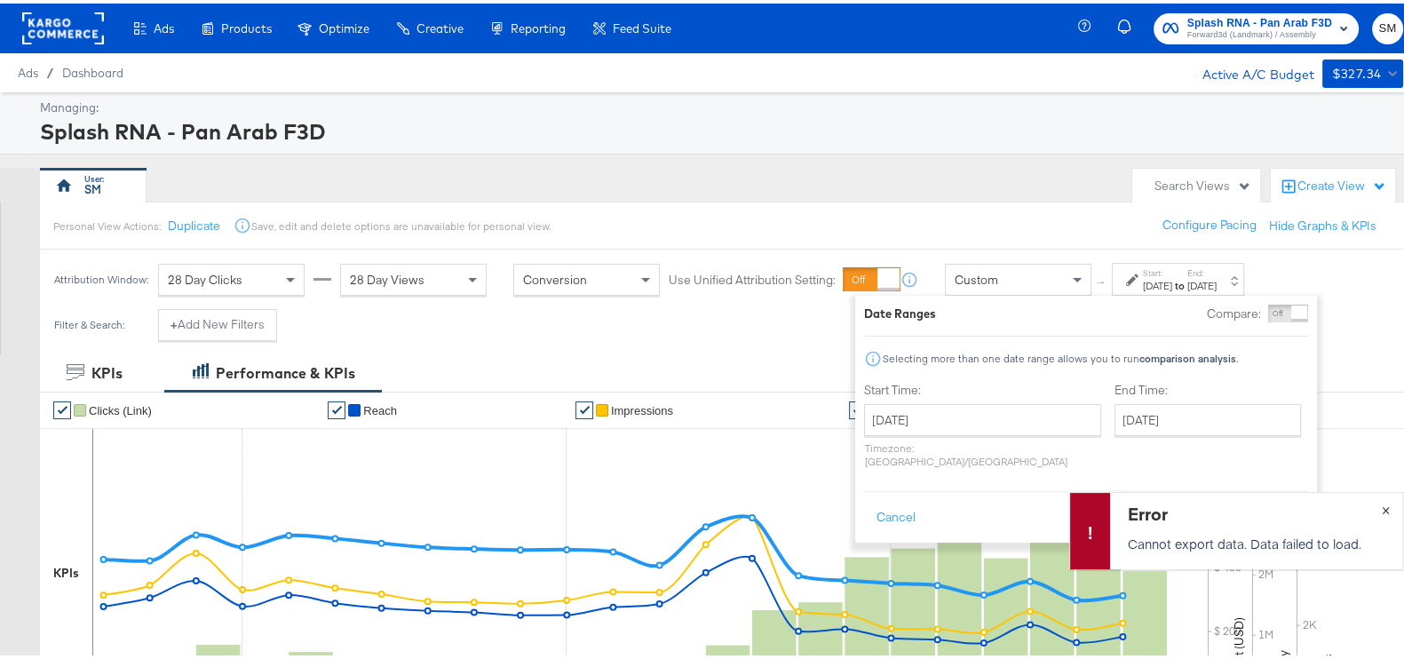
drag, startPoint x: 1366, startPoint y: 500, endPoint x: 1343, endPoint y: 470, distance: 38.0
click at [1382, 496] on span "×" at bounding box center [1386, 505] width 8 height 20
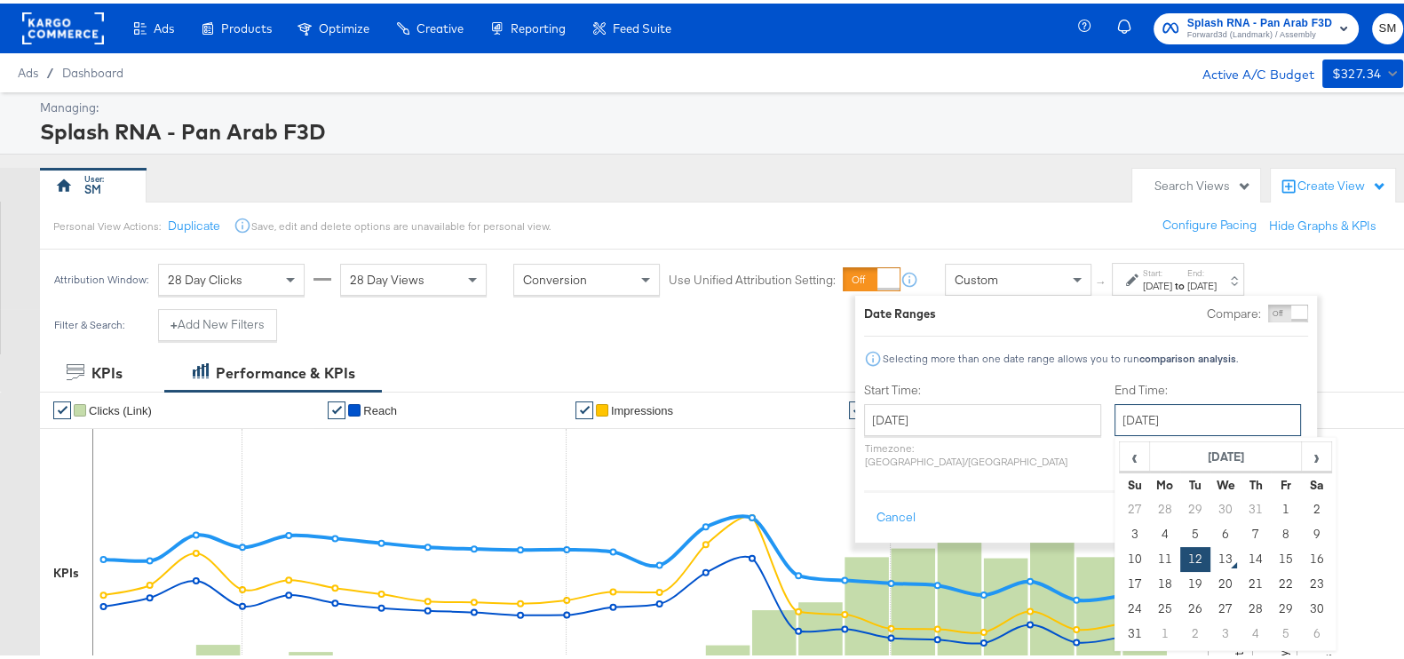
click at [1128, 415] on input "[DATE]" at bounding box center [1207, 416] width 186 height 32
click at [1120, 451] on span "‹" at bounding box center [1134, 452] width 28 height 27
click at [1240, 599] on td "31" at bounding box center [1255, 605] width 30 height 25
type input "[DATE]"
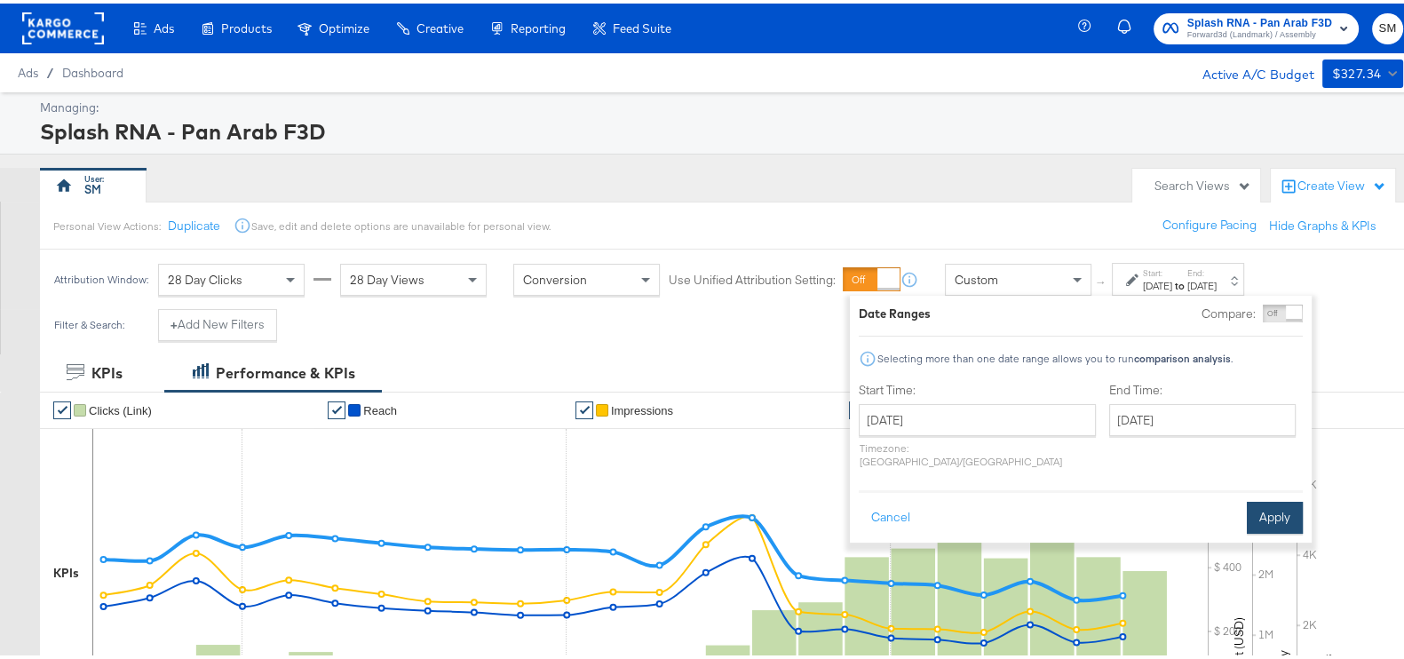
click at [1261, 513] on button "Apply" at bounding box center [1275, 514] width 56 height 32
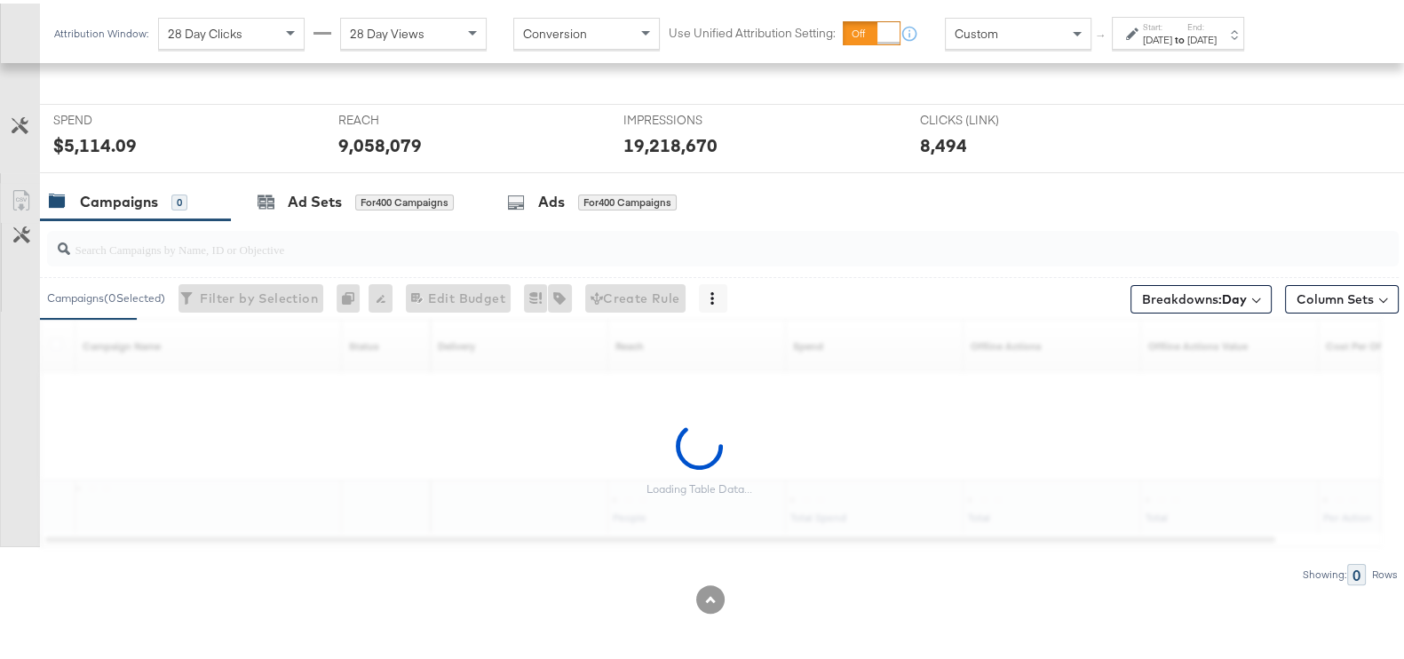
scroll to position [634, 0]
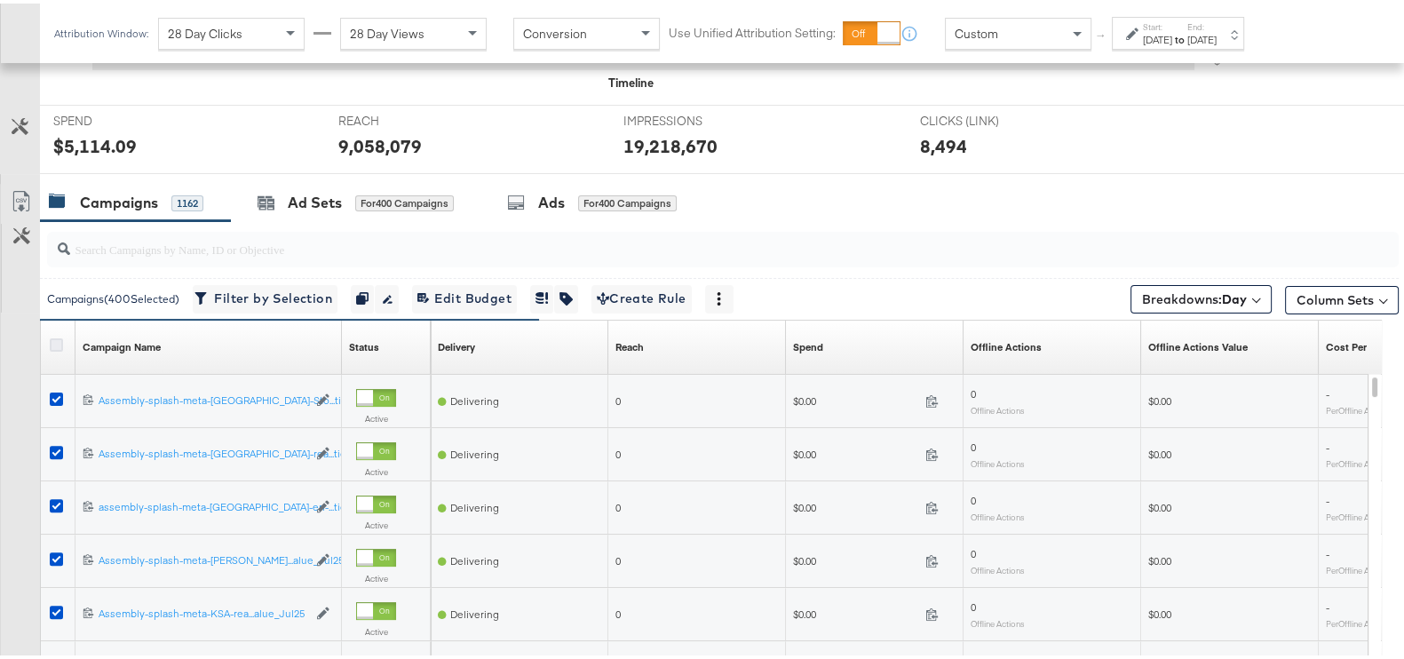
click at [54, 339] on icon at bounding box center [56, 341] width 13 height 13
click at [0, 0] on input "checkbox" at bounding box center [0, 0] width 0 height 0
click at [56, 340] on icon at bounding box center [56, 341] width 13 height 13
click at [0, 0] on input "checkbox" at bounding box center [0, 0] width 0 height 0
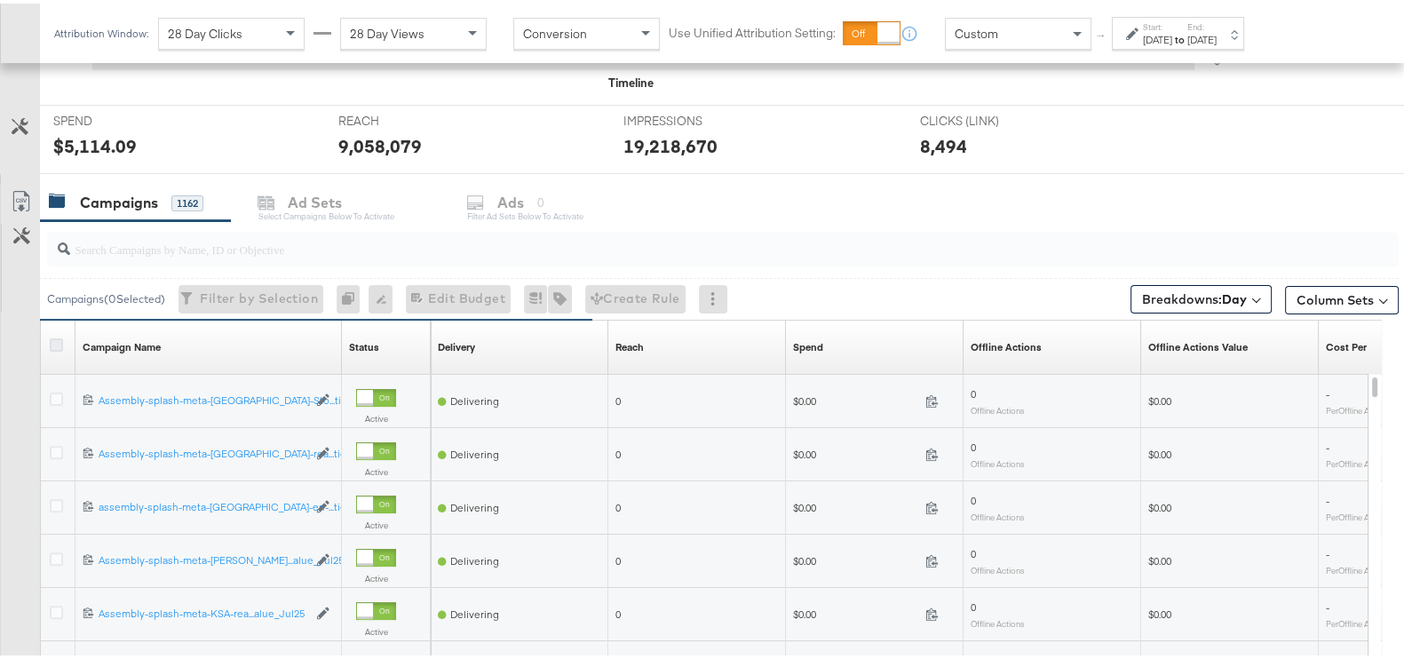
click at [56, 340] on icon at bounding box center [56, 341] width 13 height 13
click at [0, 0] on input "checkbox" at bounding box center [0, 0] width 0 height 0
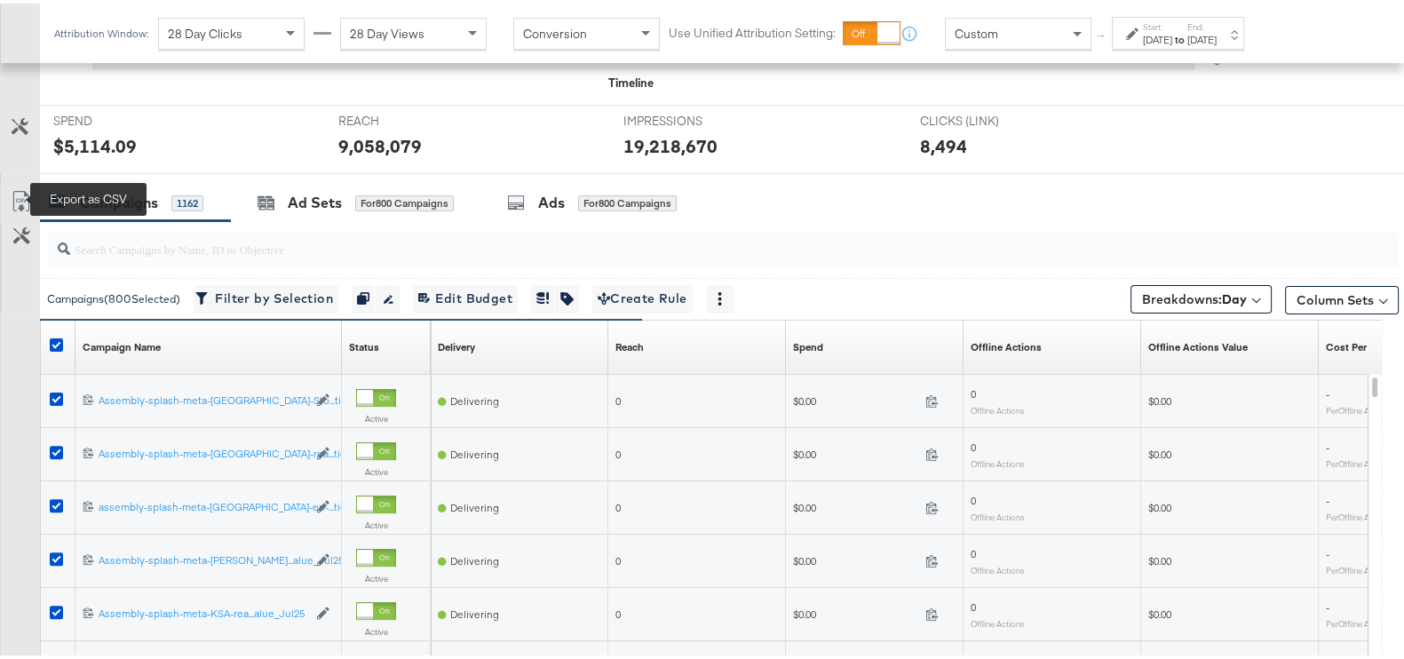
click at [12, 193] on icon at bounding box center [21, 197] width 21 height 21
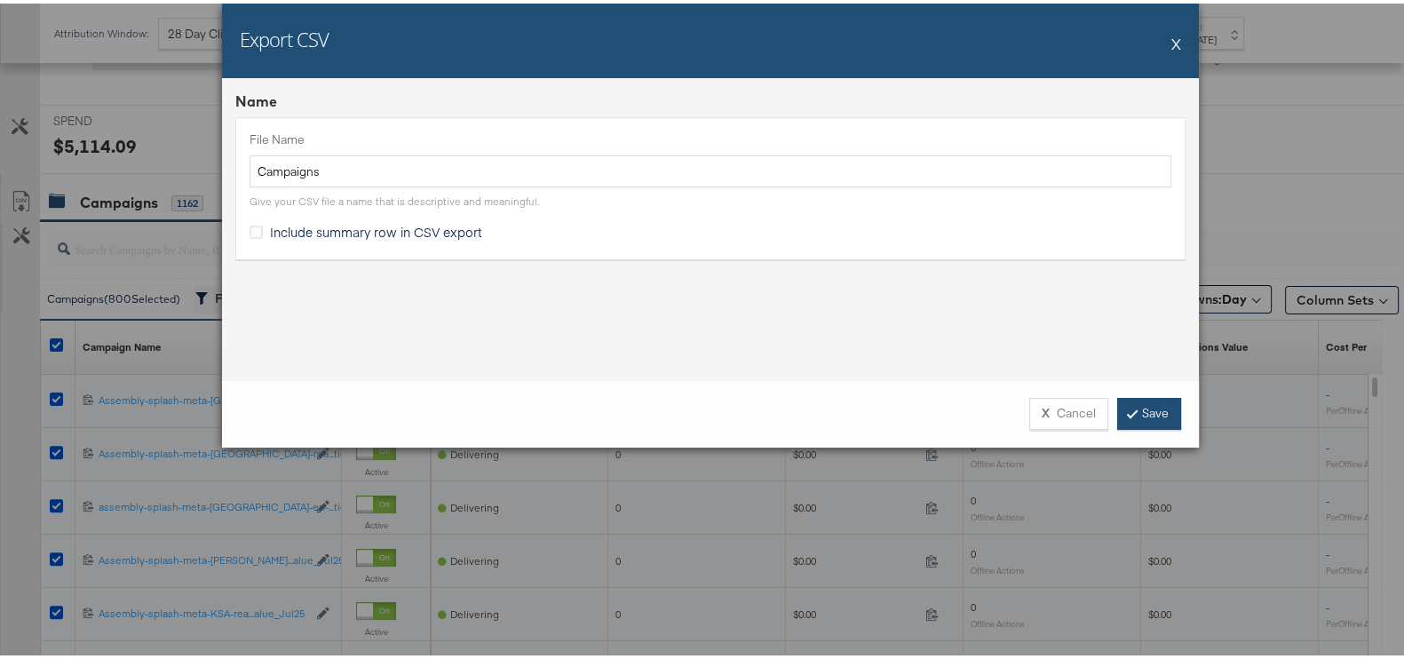
click at [1128, 409] on link "Save" at bounding box center [1149, 410] width 64 height 32
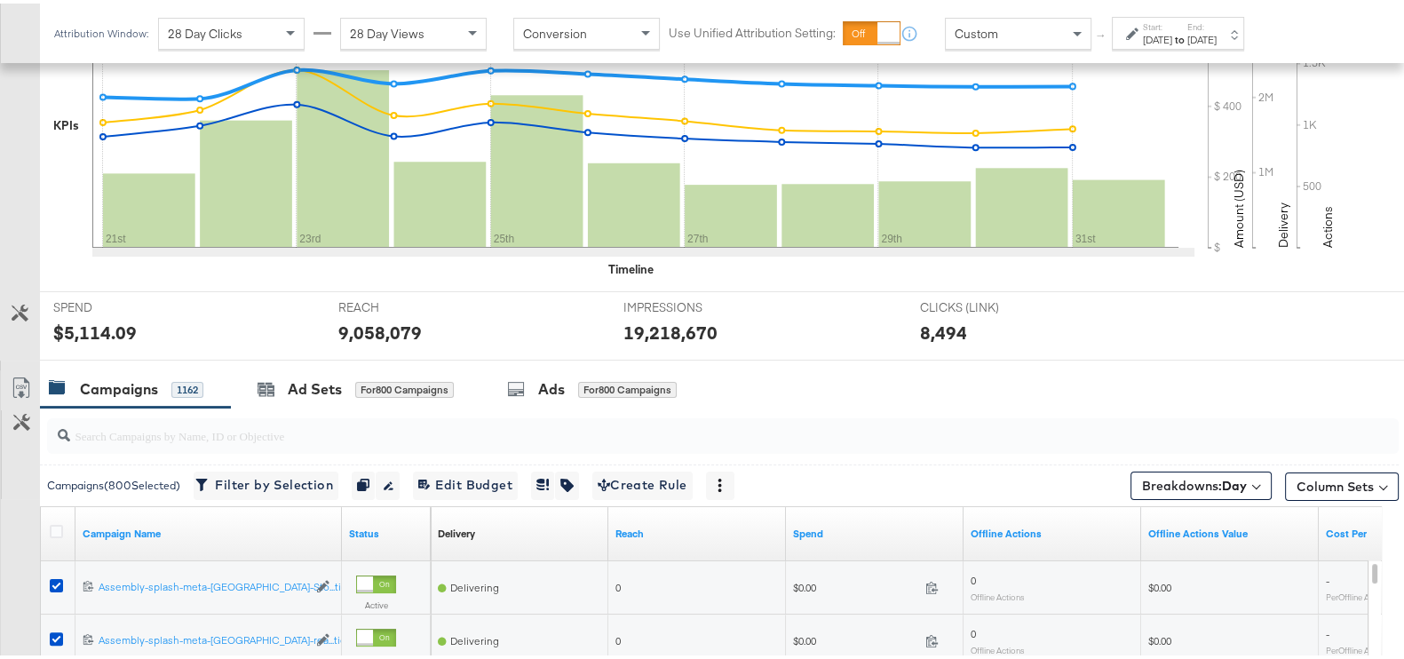
scroll to position [190, 0]
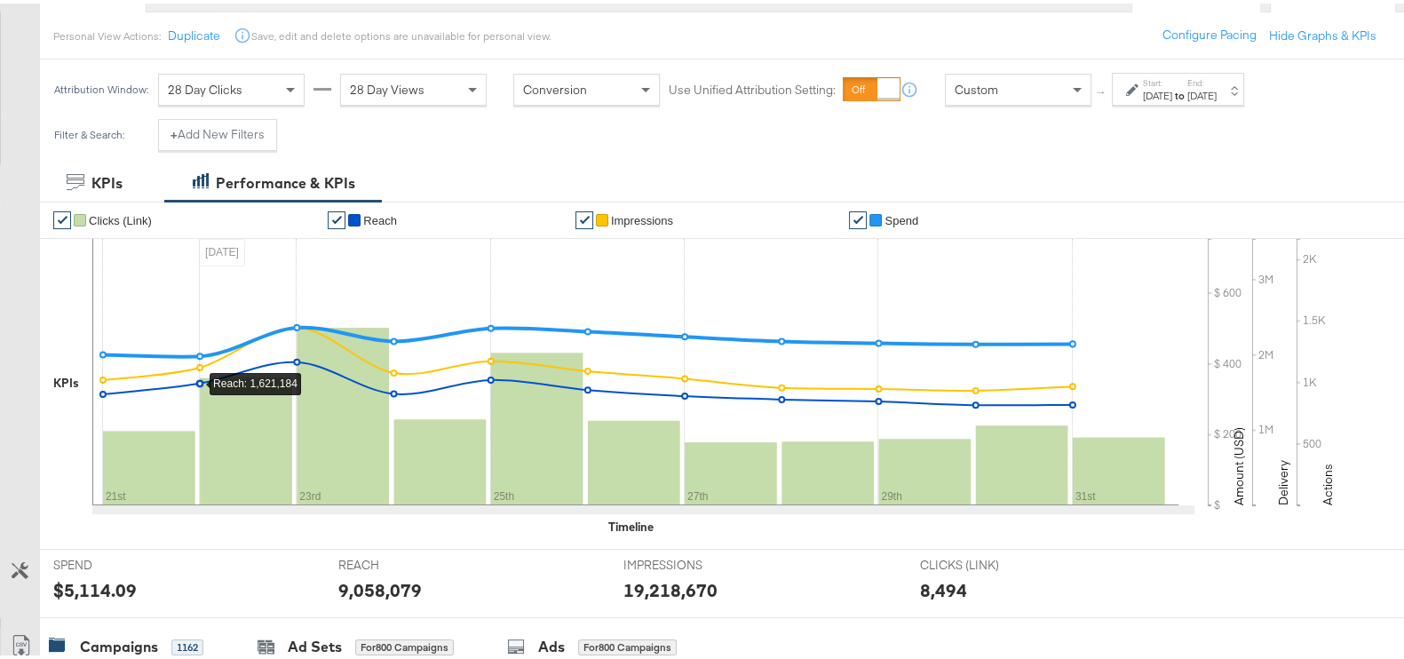
click at [1187, 91] on strong "to" at bounding box center [1179, 91] width 15 height 13
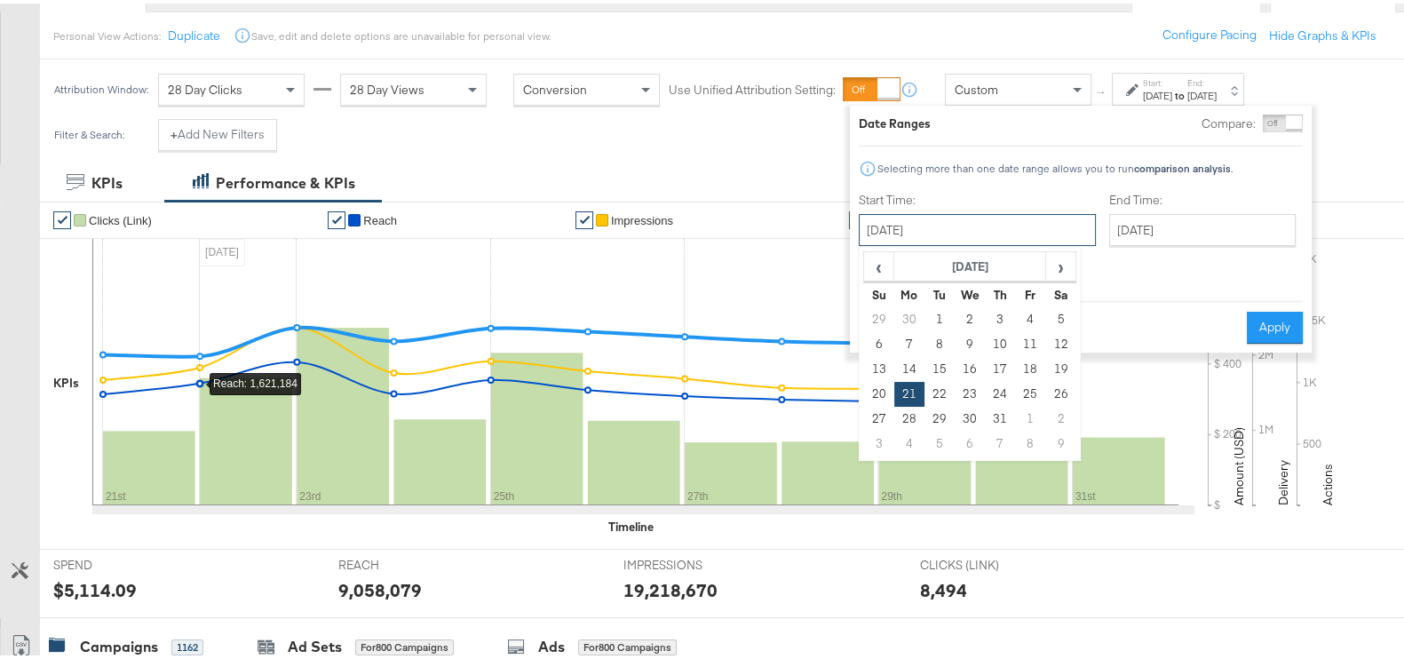
click at [946, 235] on input "[DATE]" at bounding box center [977, 226] width 237 height 32
click at [1025, 408] on td "1" at bounding box center [1030, 415] width 30 height 25
type input "[DATE]"
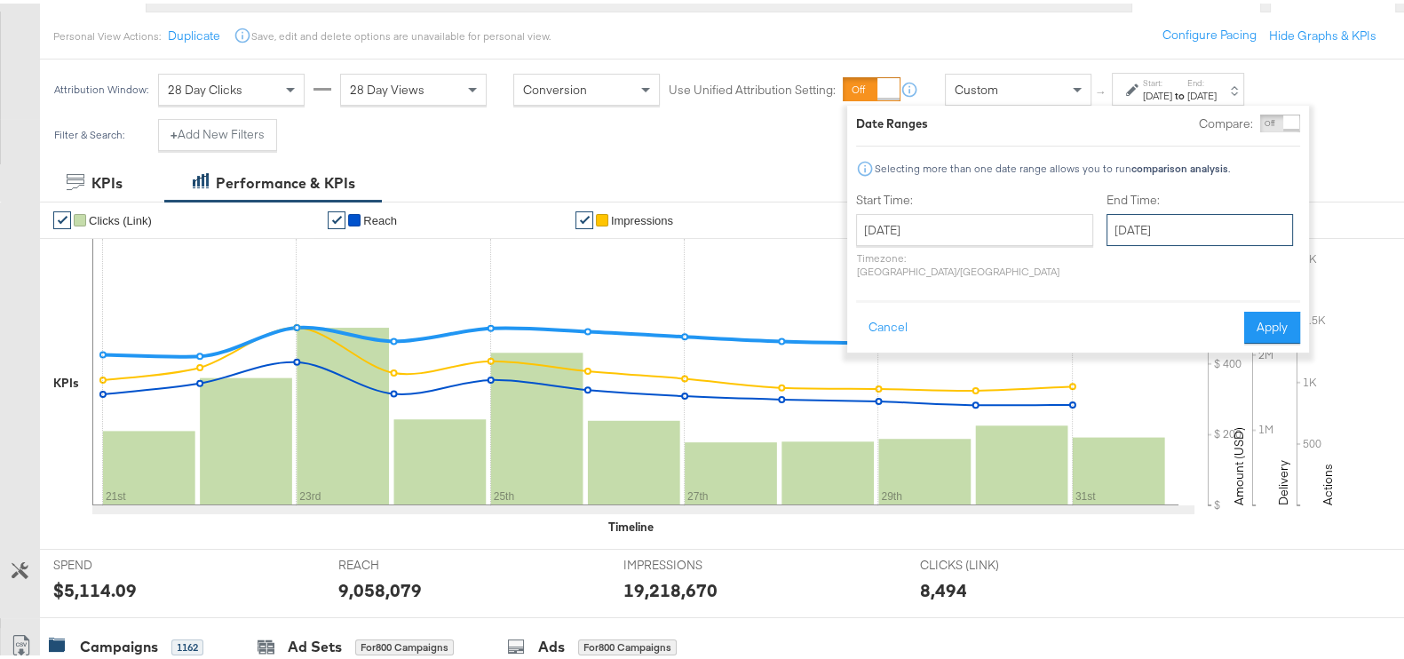
click at [1150, 232] on input "[DATE]" at bounding box center [1199, 226] width 186 height 32
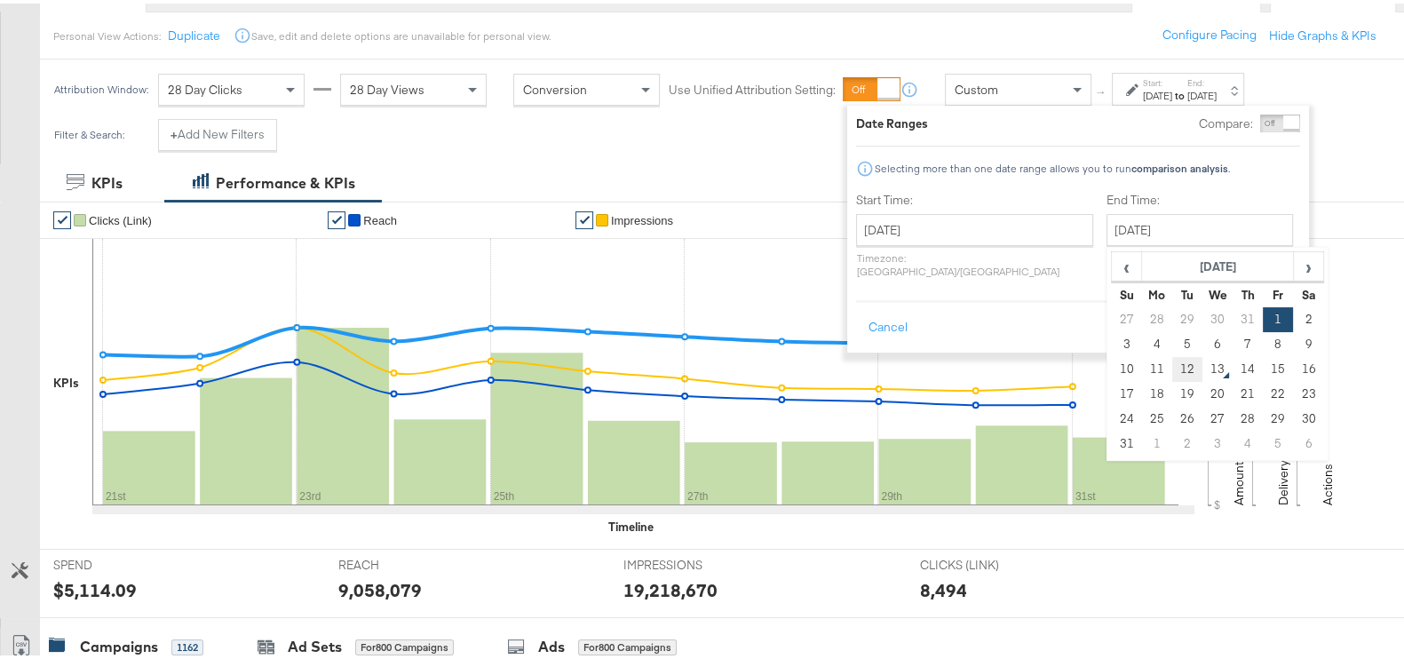
click at [1172, 365] on td "12" at bounding box center [1187, 365] width 30 height 25
type input "[DATE]"
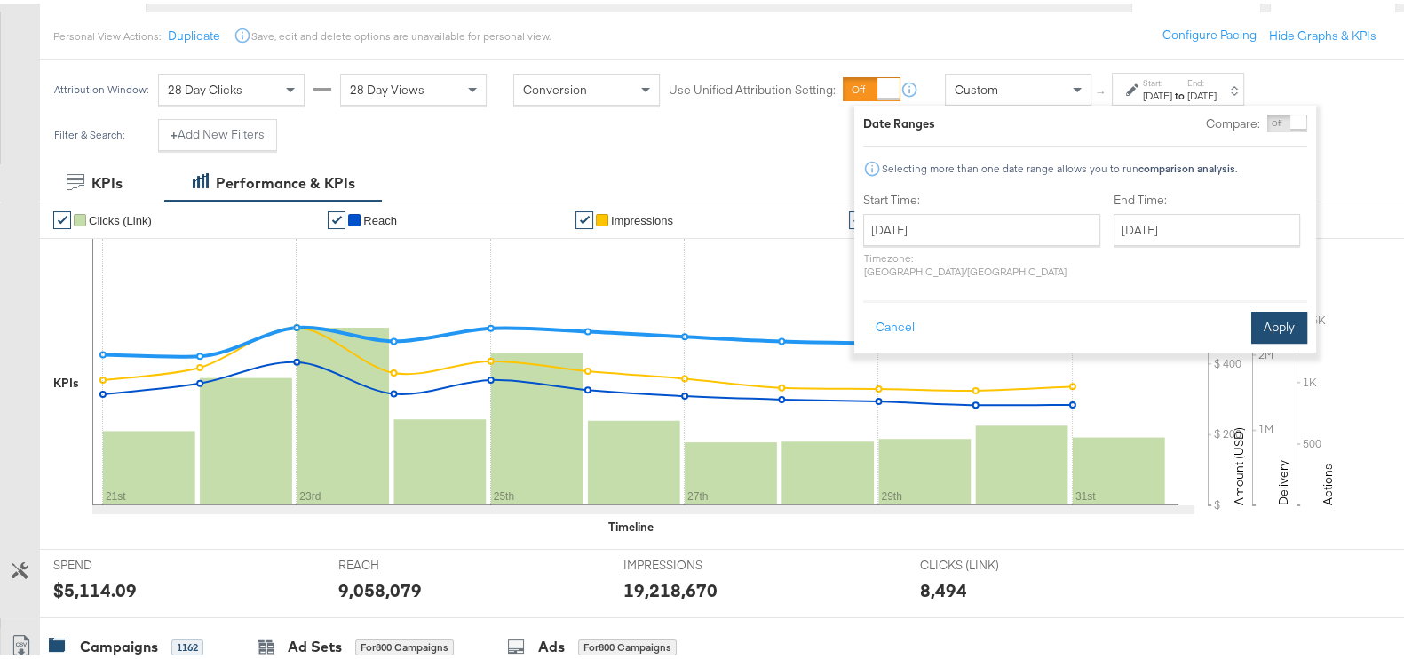
click at [1265, 308] on button "Apply" at bounding box center [1279, 324] width 56 height 32
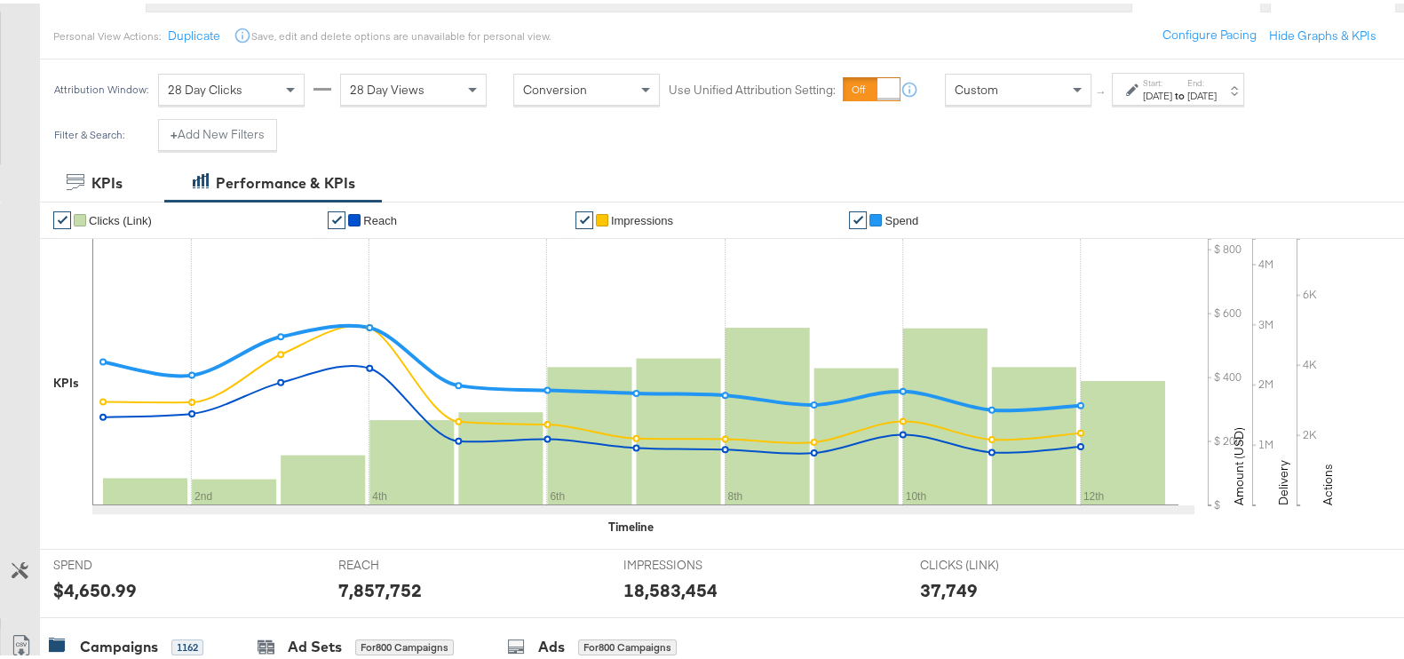
click at [1172, 92] on div "[DATE]" at bounding box center [1157, 92] width 29 height 14
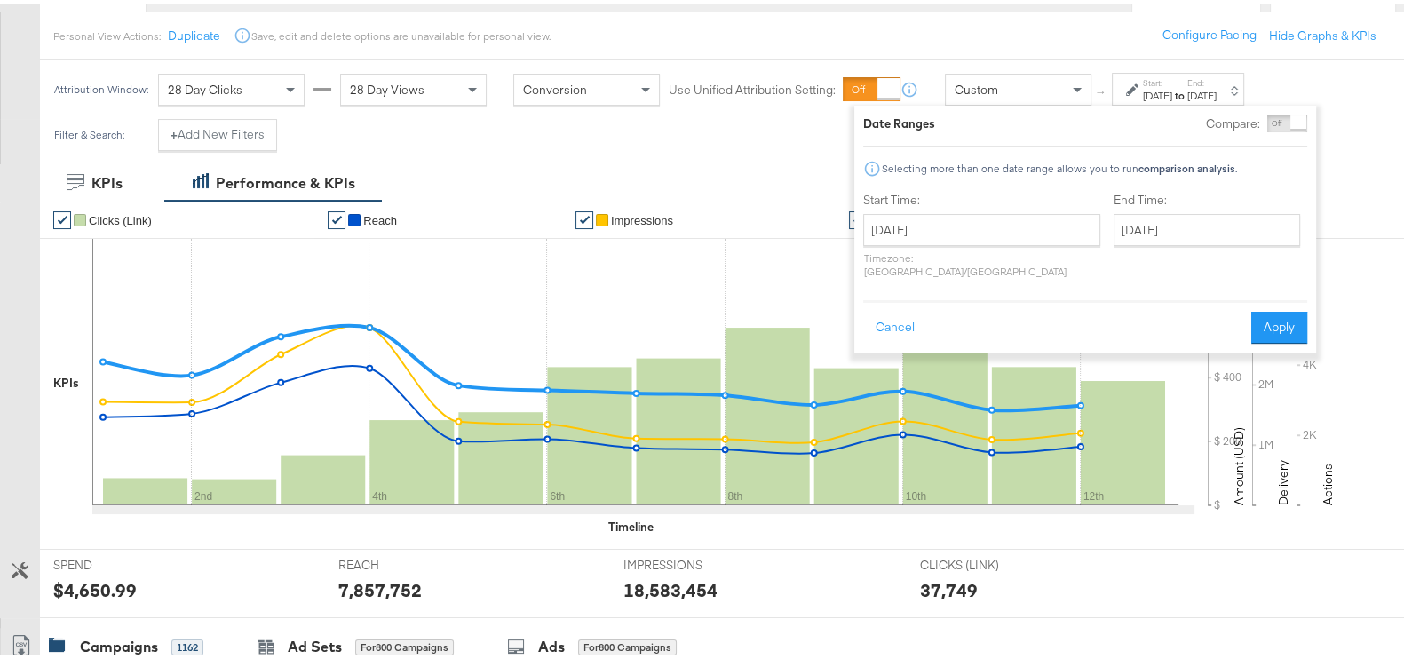
click at [1342, 180] on div "KPIs Performance & KPIs" at bounding box center [710, 179] width 1421 height 37
click at [1283, 312] on button "Apply" at bounding box center [1279, 324] width 56 height 32
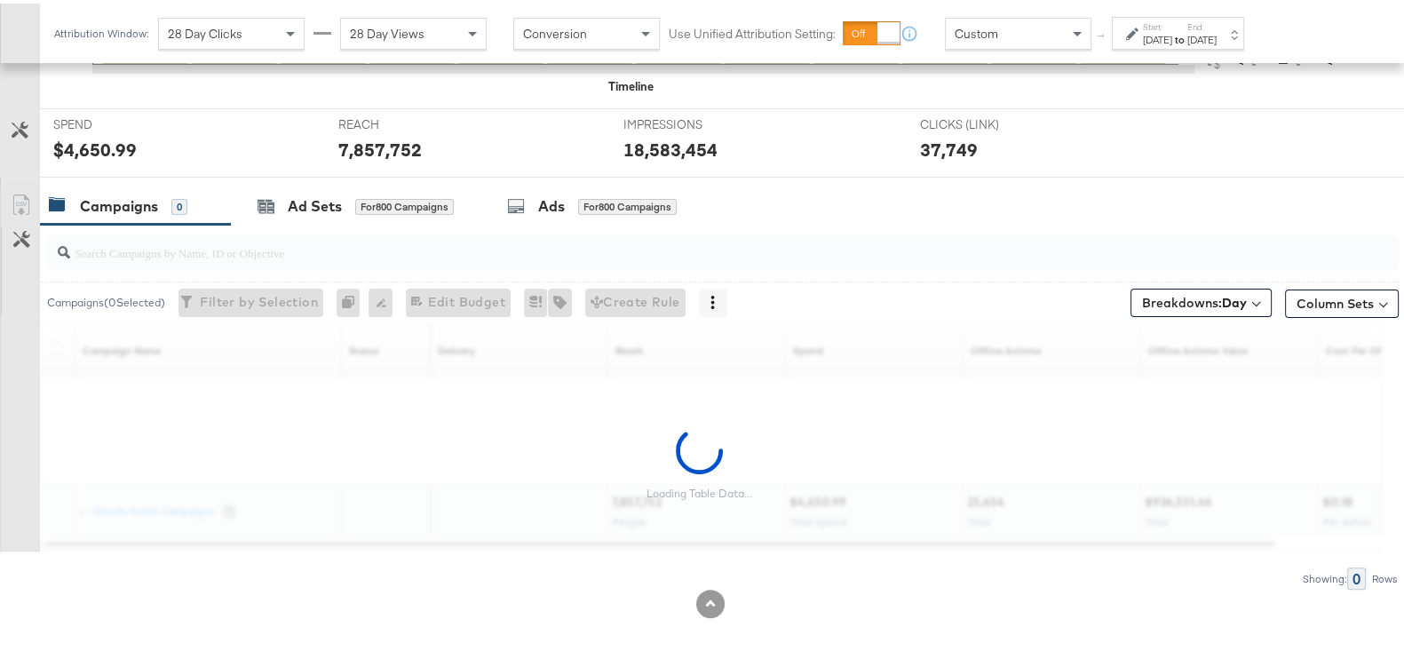
scroll to position [634, 0]
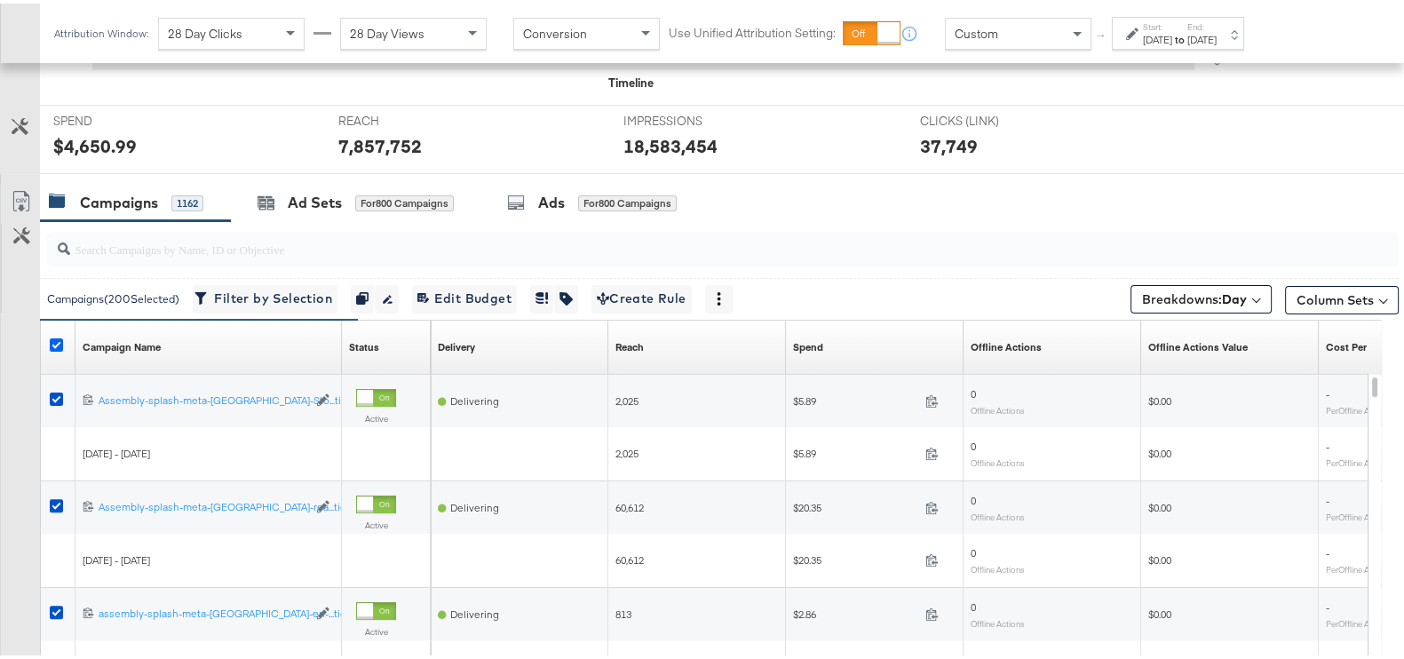
click at [53, 341] on icon at bounding box center [56, 341] width 13 height 13
click at [0, 0] on input "checkbox" at bounding box center [0, 0] width 0 height 0
click at [53, 341] on icon at bounding box center [56, 341] width 13 height 13
click at [0, 0] on input "checkbox" at bounding box center [0, 0] width 0 height 0
click at [53, 341] on icon at bounding box center [56, 341] width 13 height 13
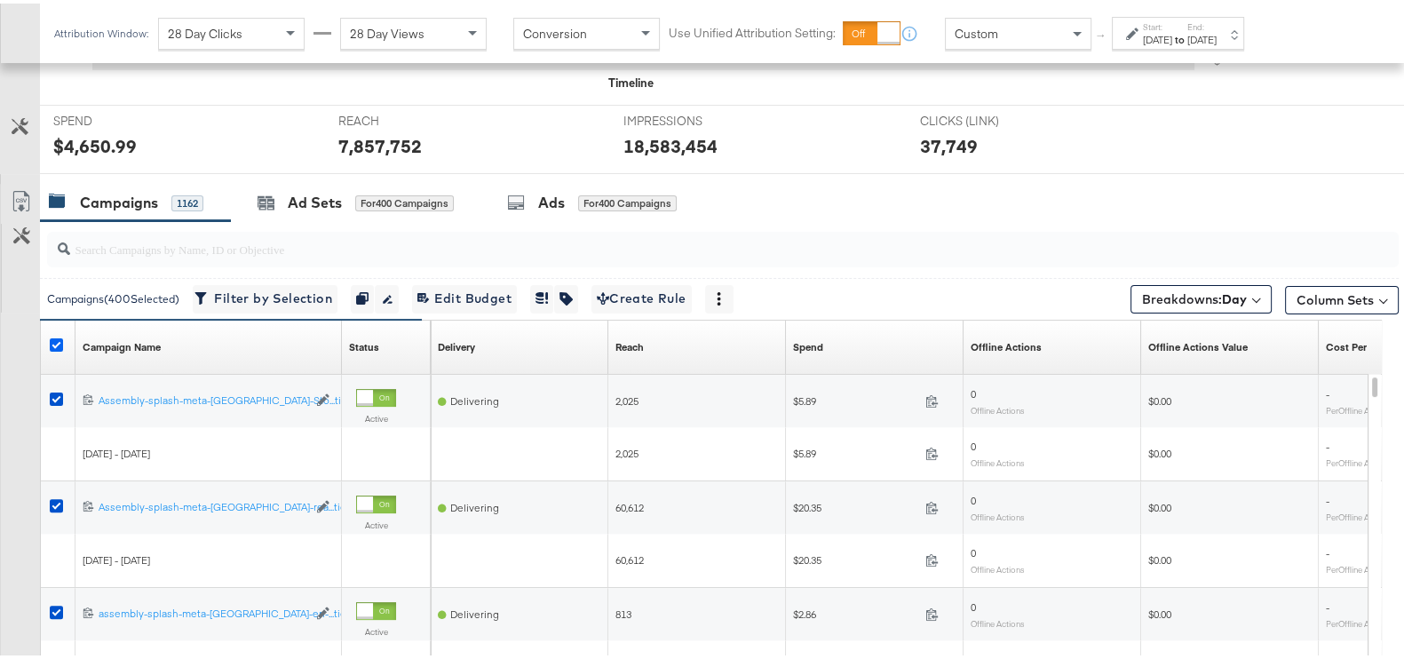
click at [0, 0] on input "checkbox" at bounding box center [0, 0] width 0 height 0
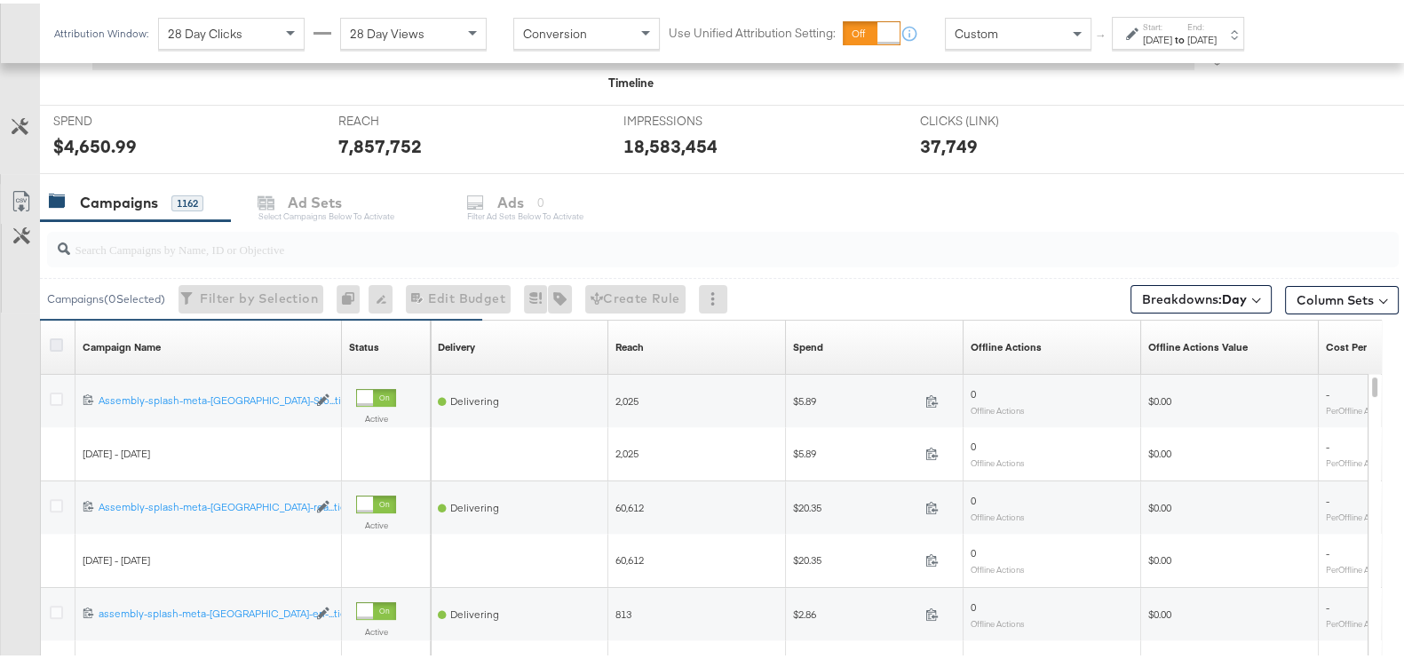
click at [53, 344] on icon at bounding box center [56, 341] width 13 height 13
click at [0, 0] on input "checkbox" at bounding box center [0, 0] width 0 height 0
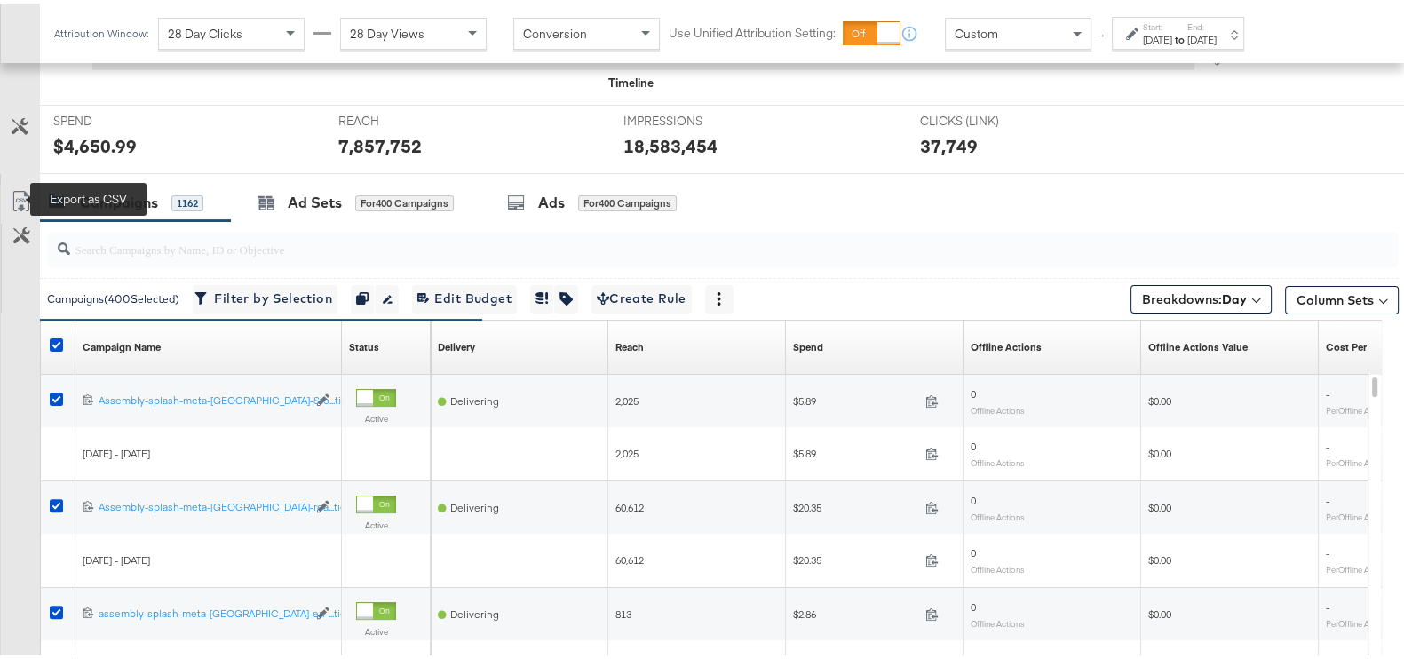
click at [20, 189] on icon at bounding box center [21, 197] width 21 height 21
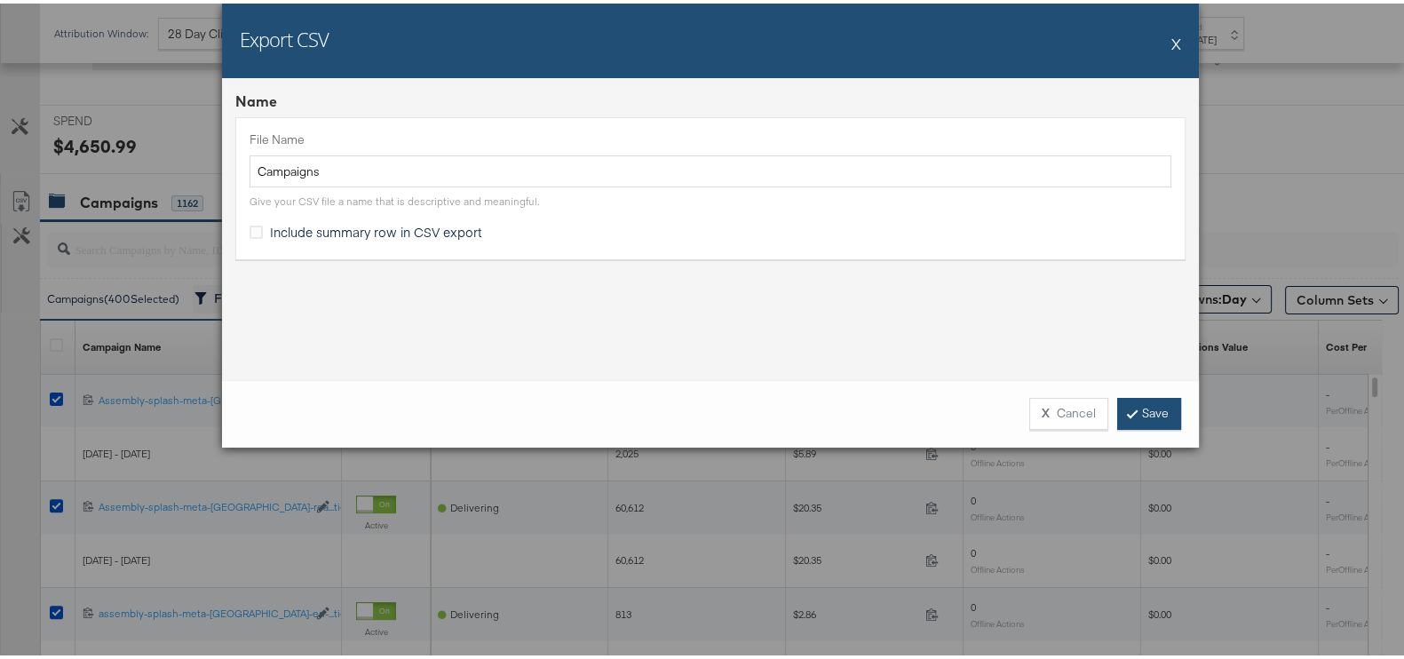
click at [1148, 408] on link "Save" at bounding box center [1149, 410] width 64 height 32
